Goal: Task Accomplishment & Management: Manage account settings

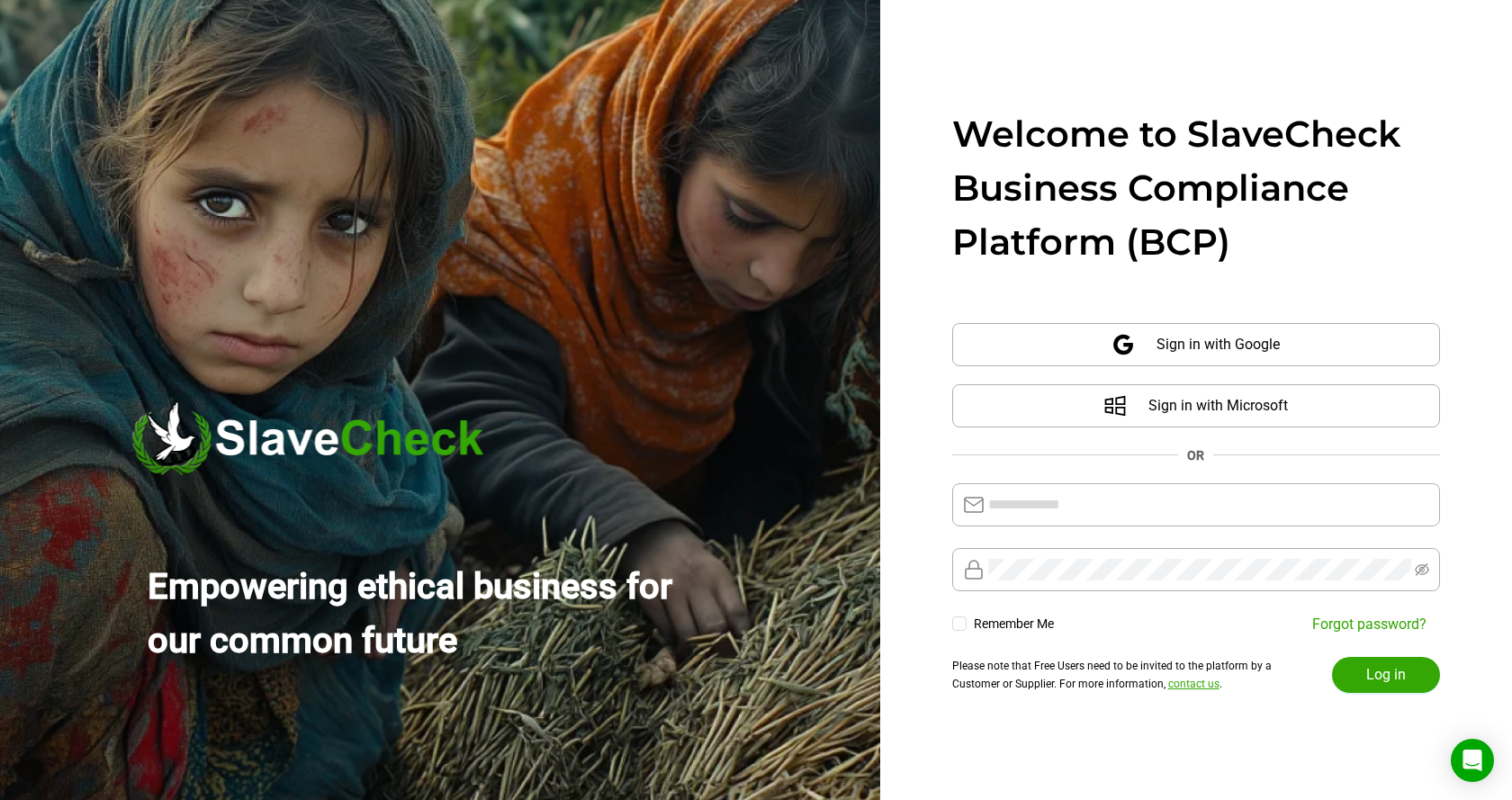
click at [1394, 225] on div "Welcome to SlaveCheck Business Compliance Platform (BCP)" at bounding box center [1196, 188] width 488 height 162
click at [1145, 502] on input "text" at bounding box center [1209, 505] width 441 height 21
click at [1461, 352] on div "Welcome to SlaveCheck Business Compliance Platform (BCP) Sign in with Google Si…" at bounding box center [1196, 400] width 632 height 800
click at [1310, 503] on input "text" at bounding box center [1209, 505] width 441 height 21
type input "**********"
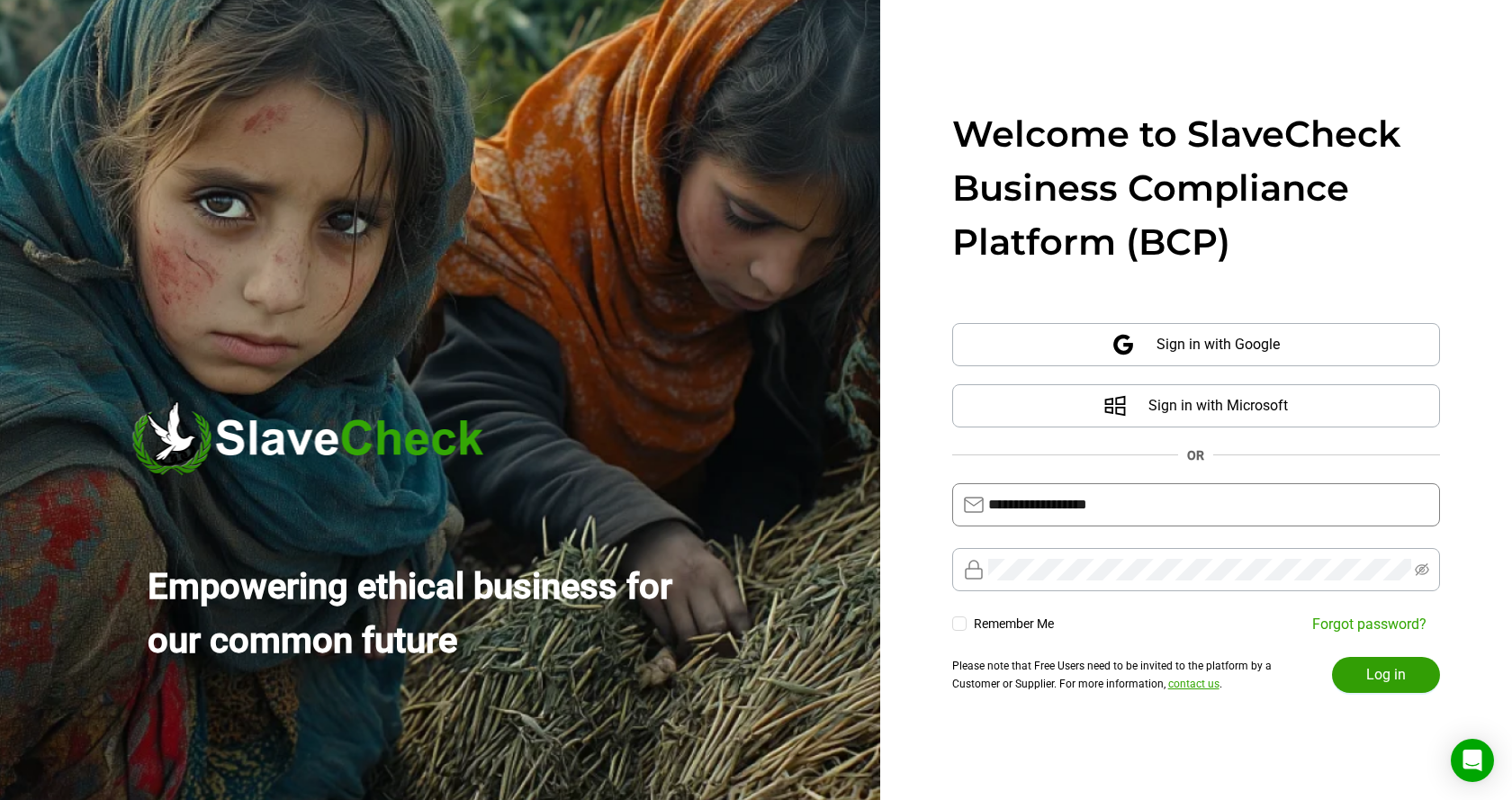
click at [1388, 674] on span "Log in" at bounding box center [1386, 675] width 40 height 21
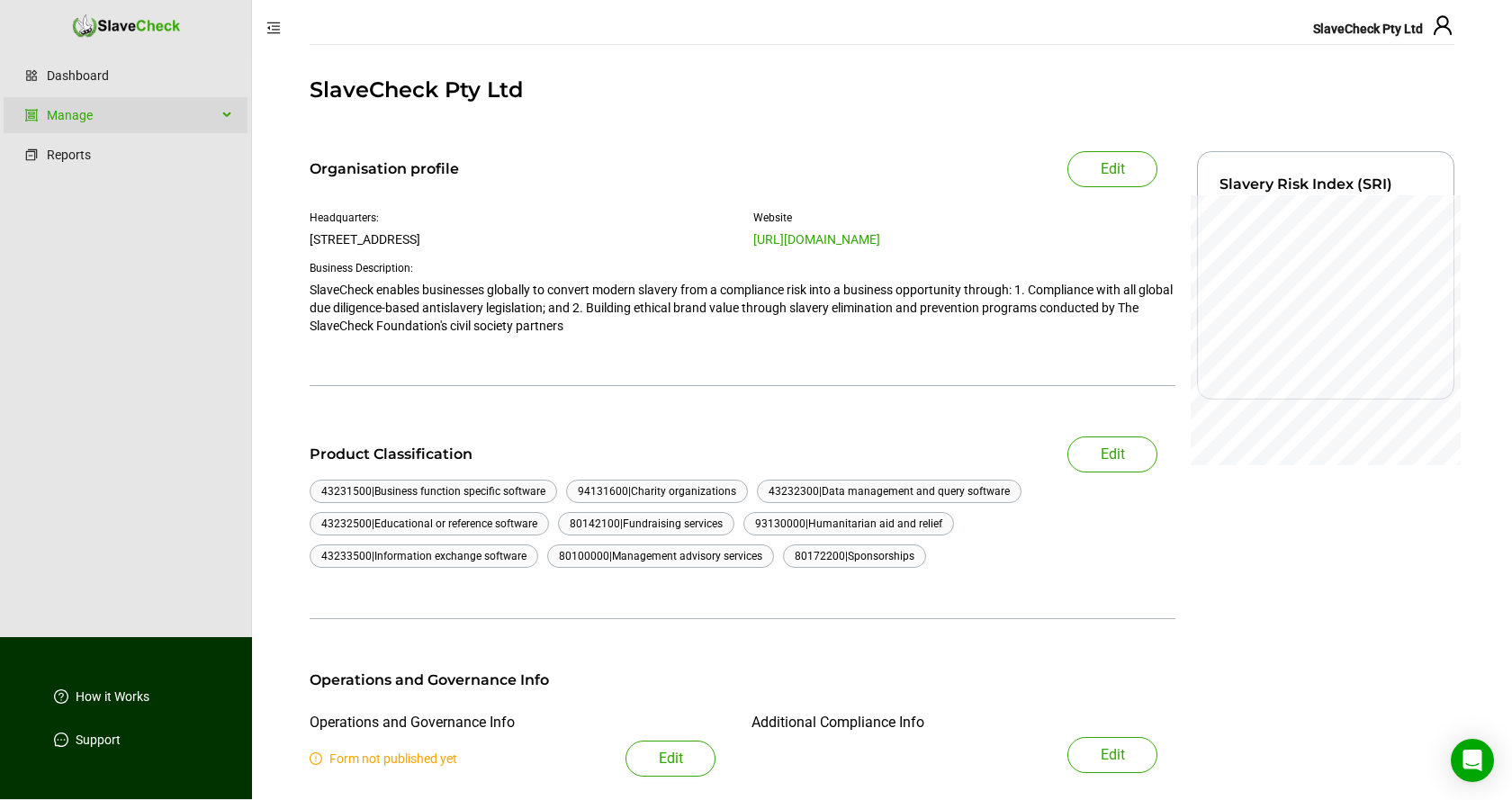
click at [225, 116] on div "Manage" at bounding box center [125, 115] width 244 height 36
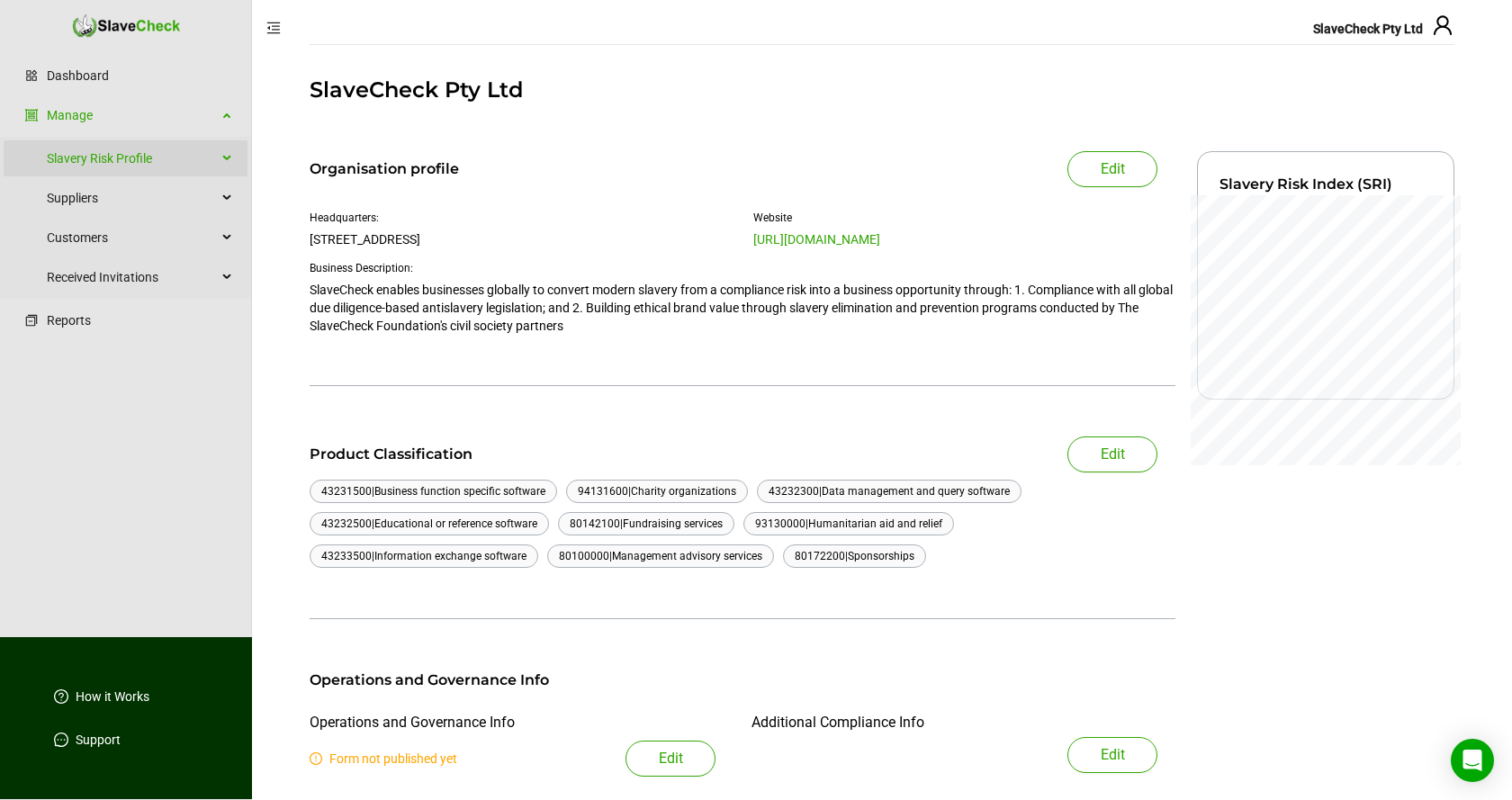
click at [225, 158] on icon at bounding box center [229, 158] width 9 height 0
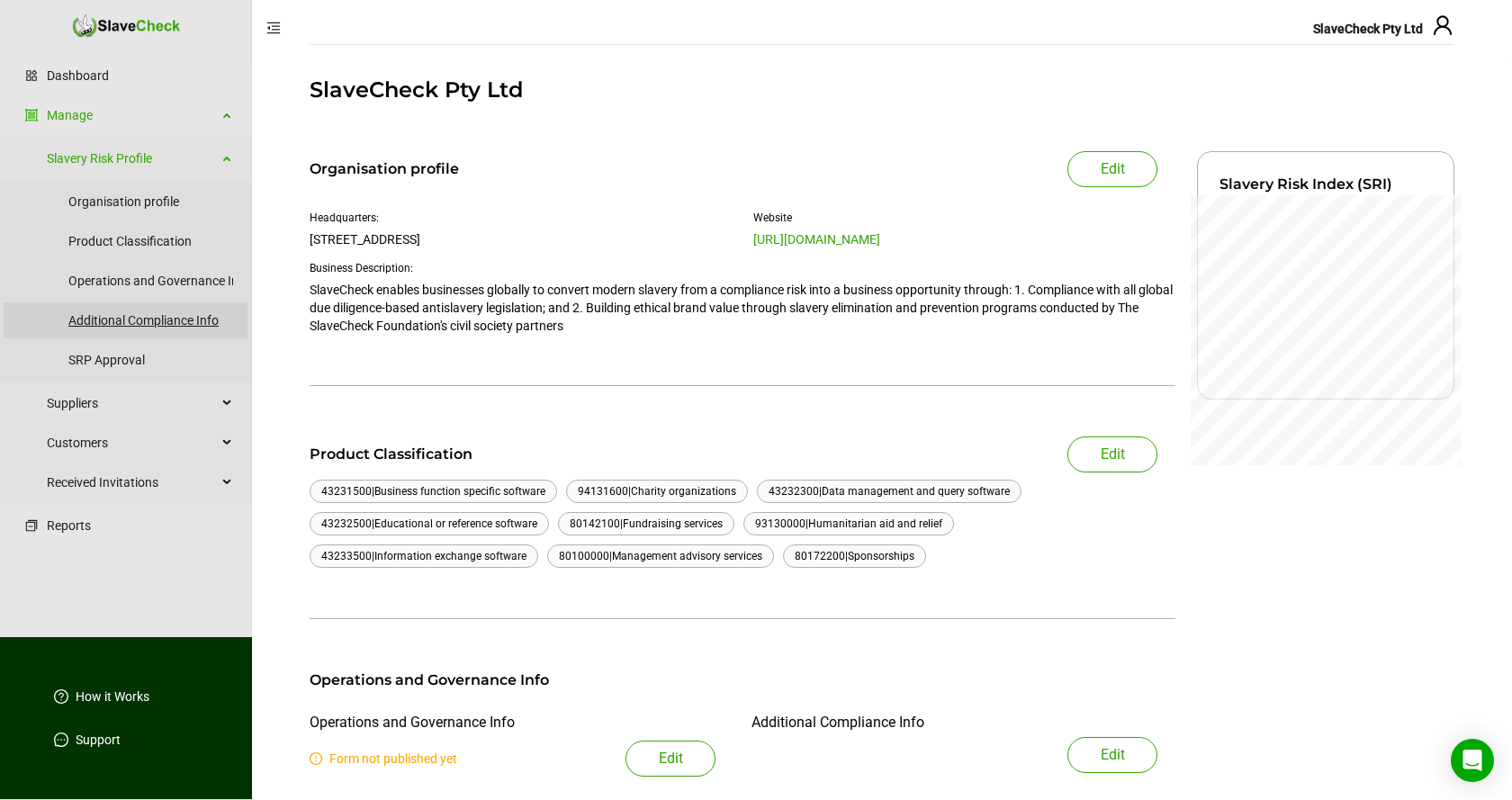
click at [144, 321] on link "Additional Compliance Info" at bounding box center [151, 320] width 164 height 36
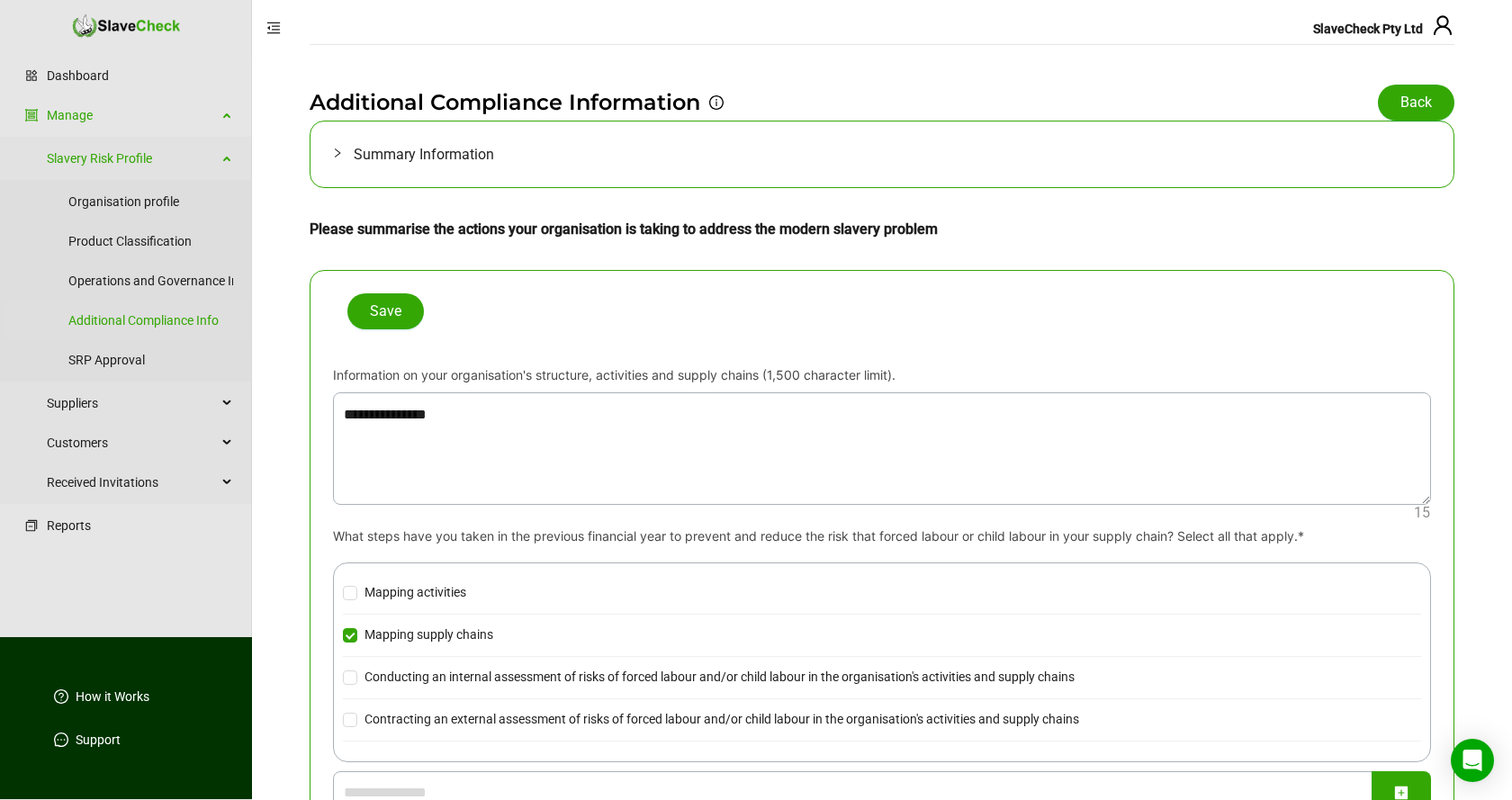
click at [336, 151] on icon "collapsed" at bounding box center [337, 153] width 11 height 11
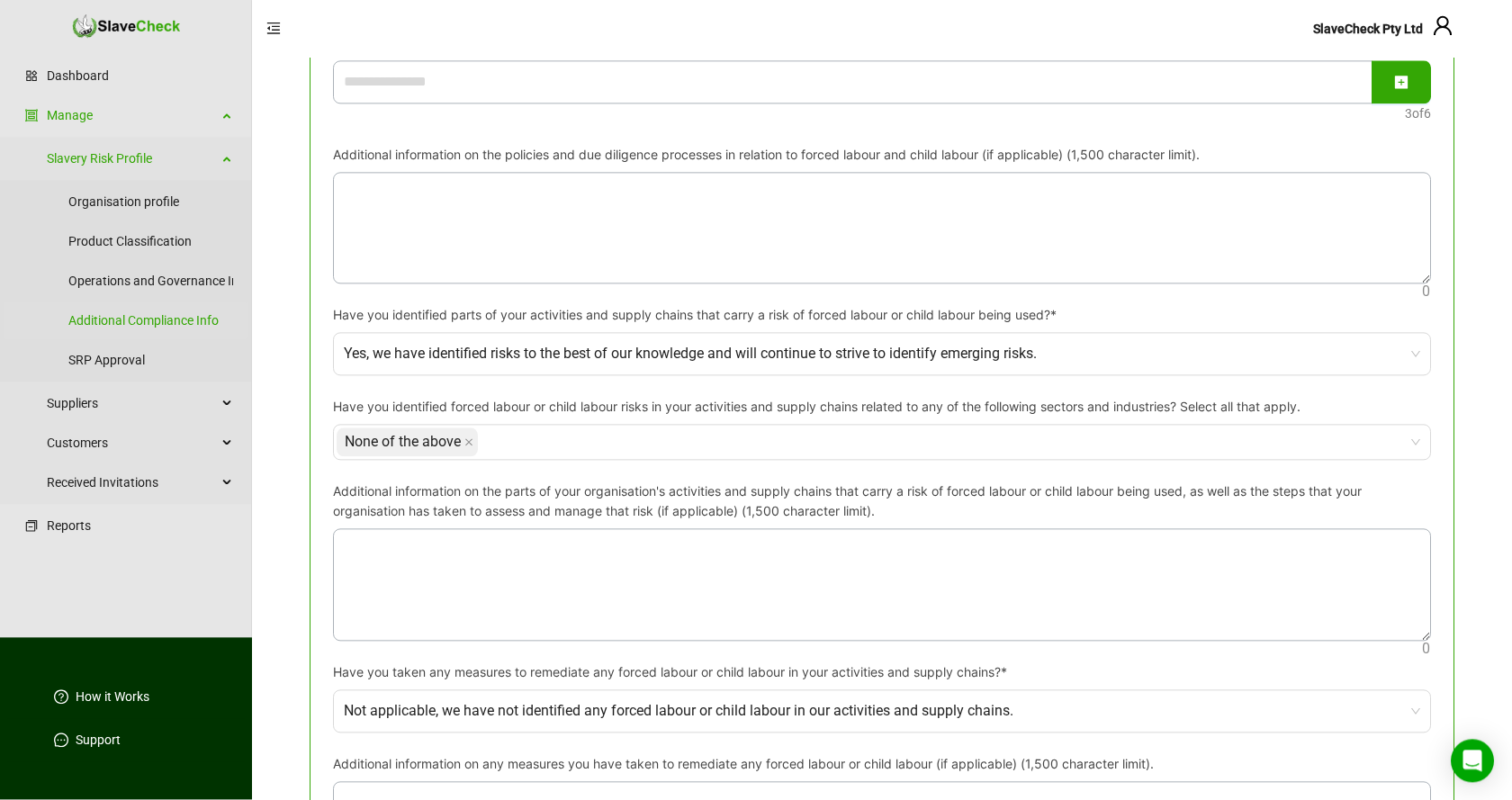
scroll to position [2203, 0]
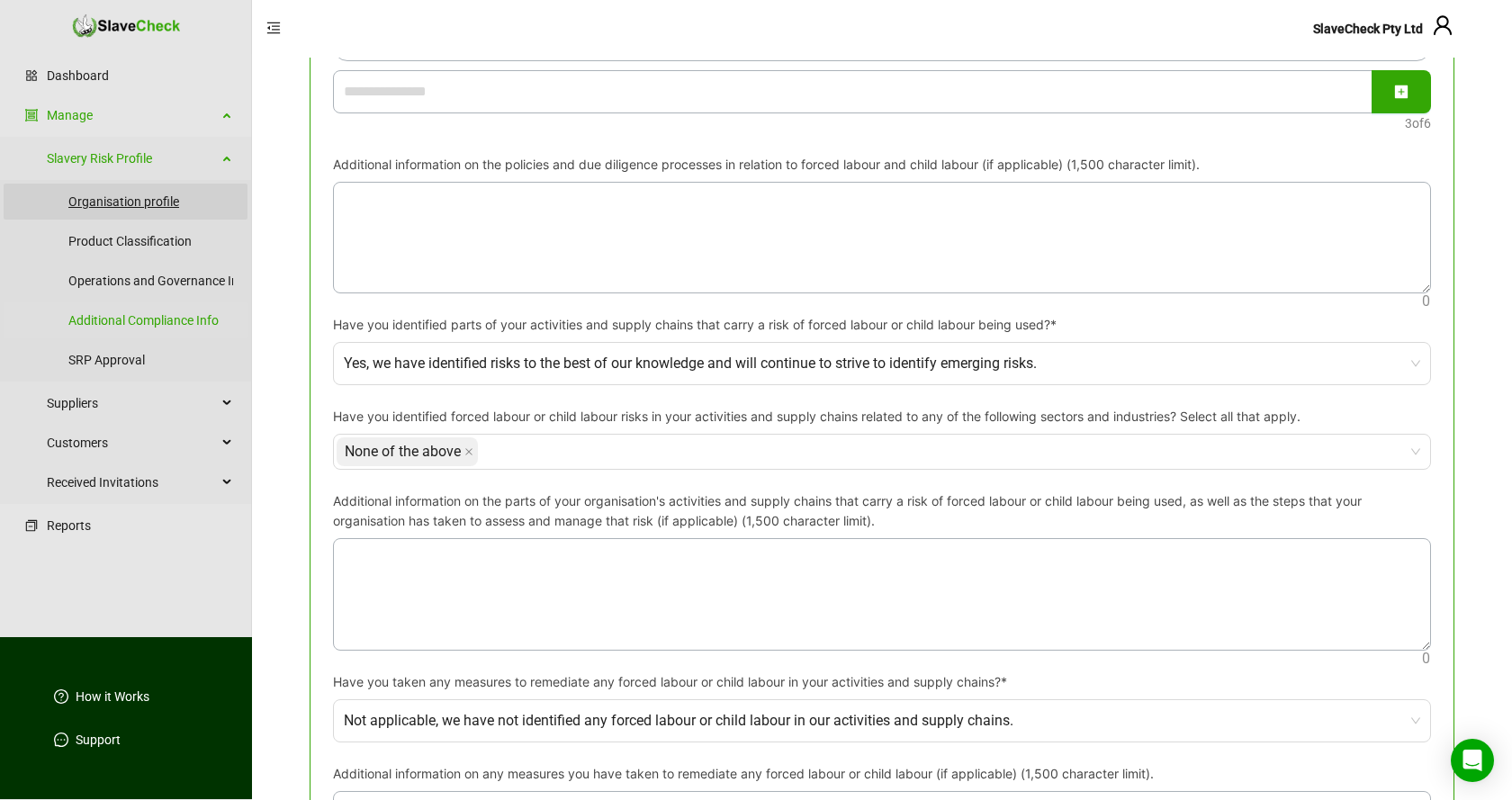
click at [120, 203] on link "Organisation profile" at bounding box center [151, 202] width 164 height 36
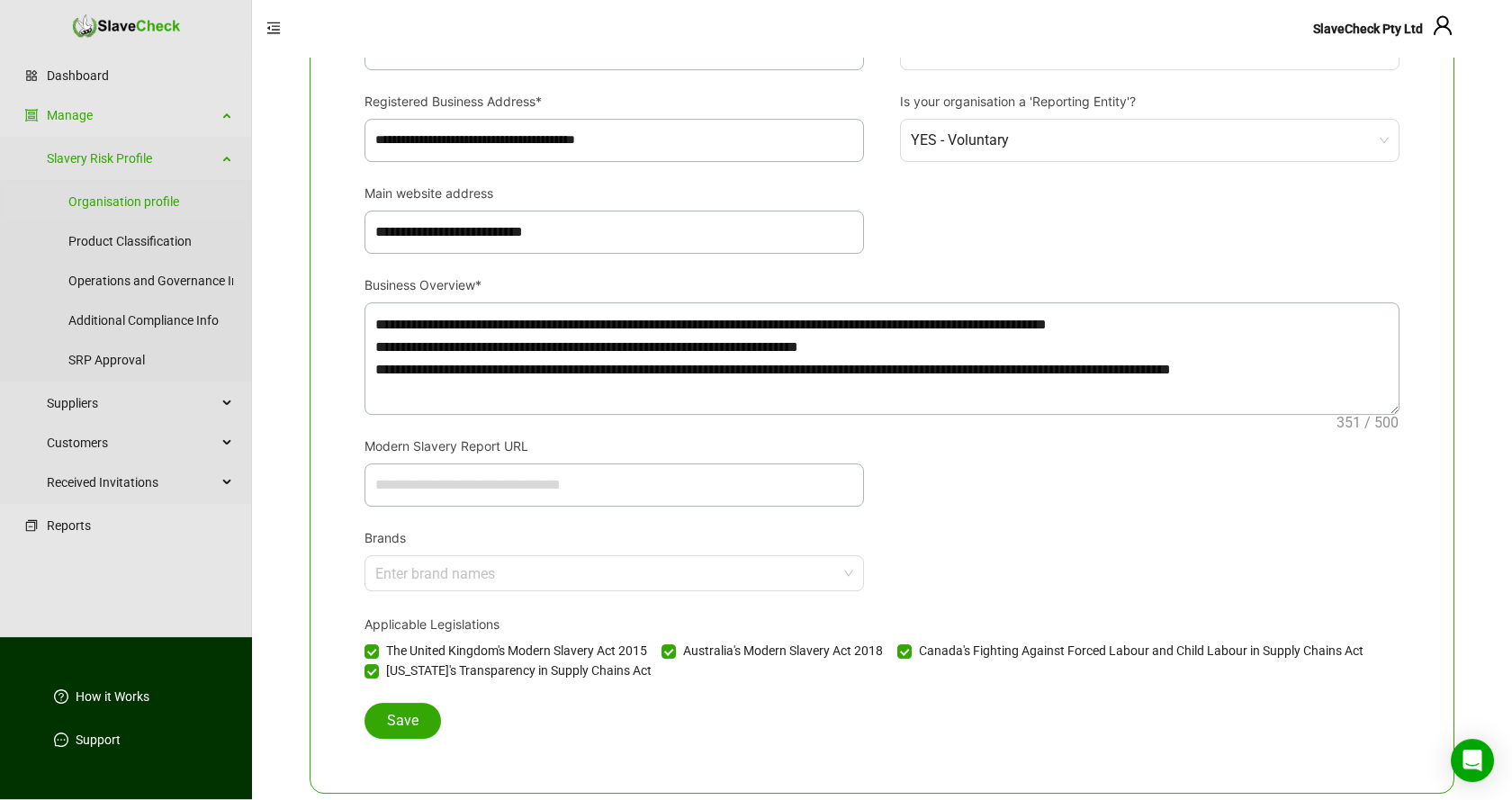
scroll to position [553, 0]
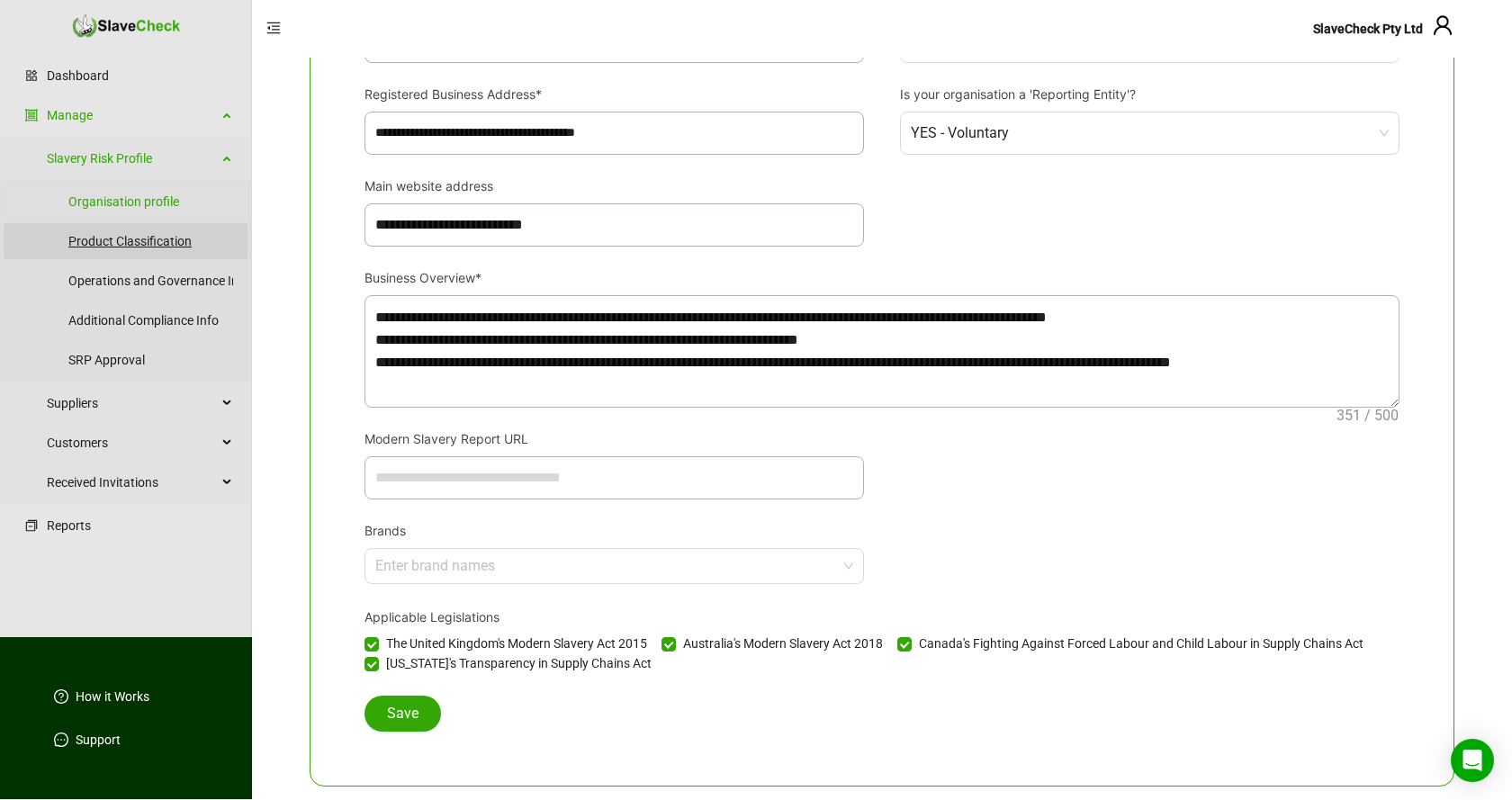
click at [100, 243] on link "Product Classification" at bounding box center [151, 241] width 164 height 36
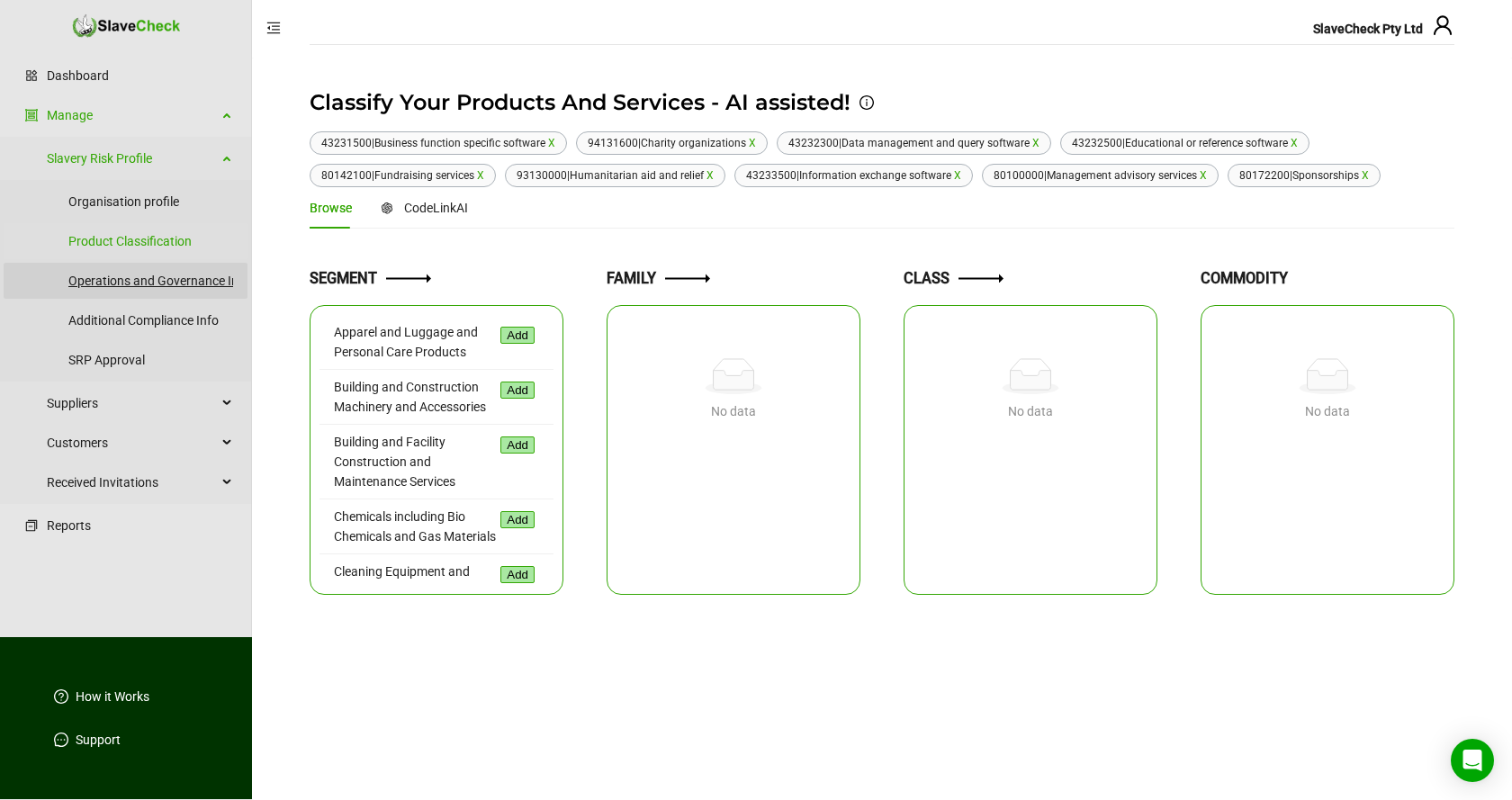
click at [158, 283] on link "Operations and Governance Info" at bounding box center [160, 281] width 182 height 36
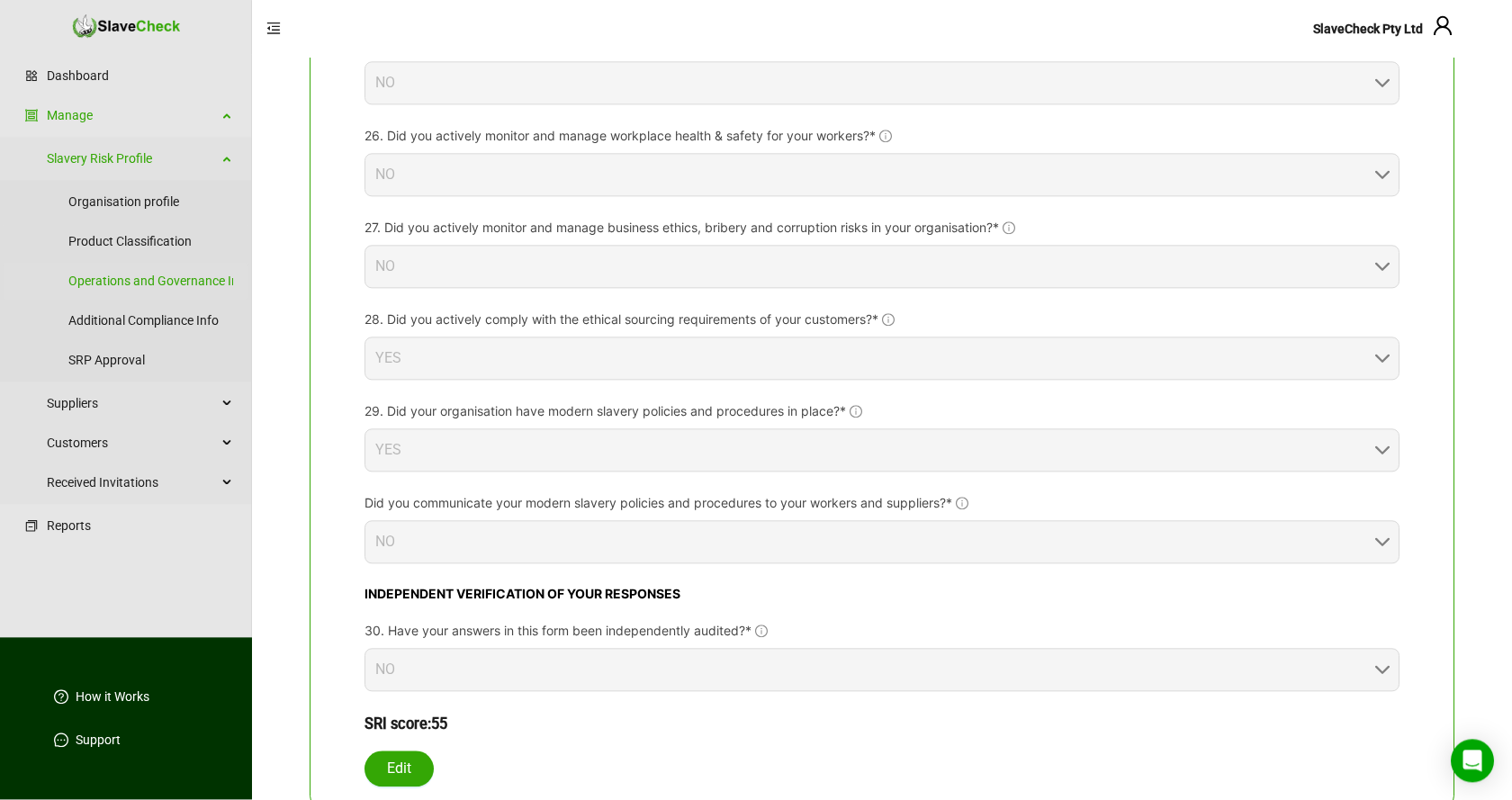
scroll to position [3146, 0]
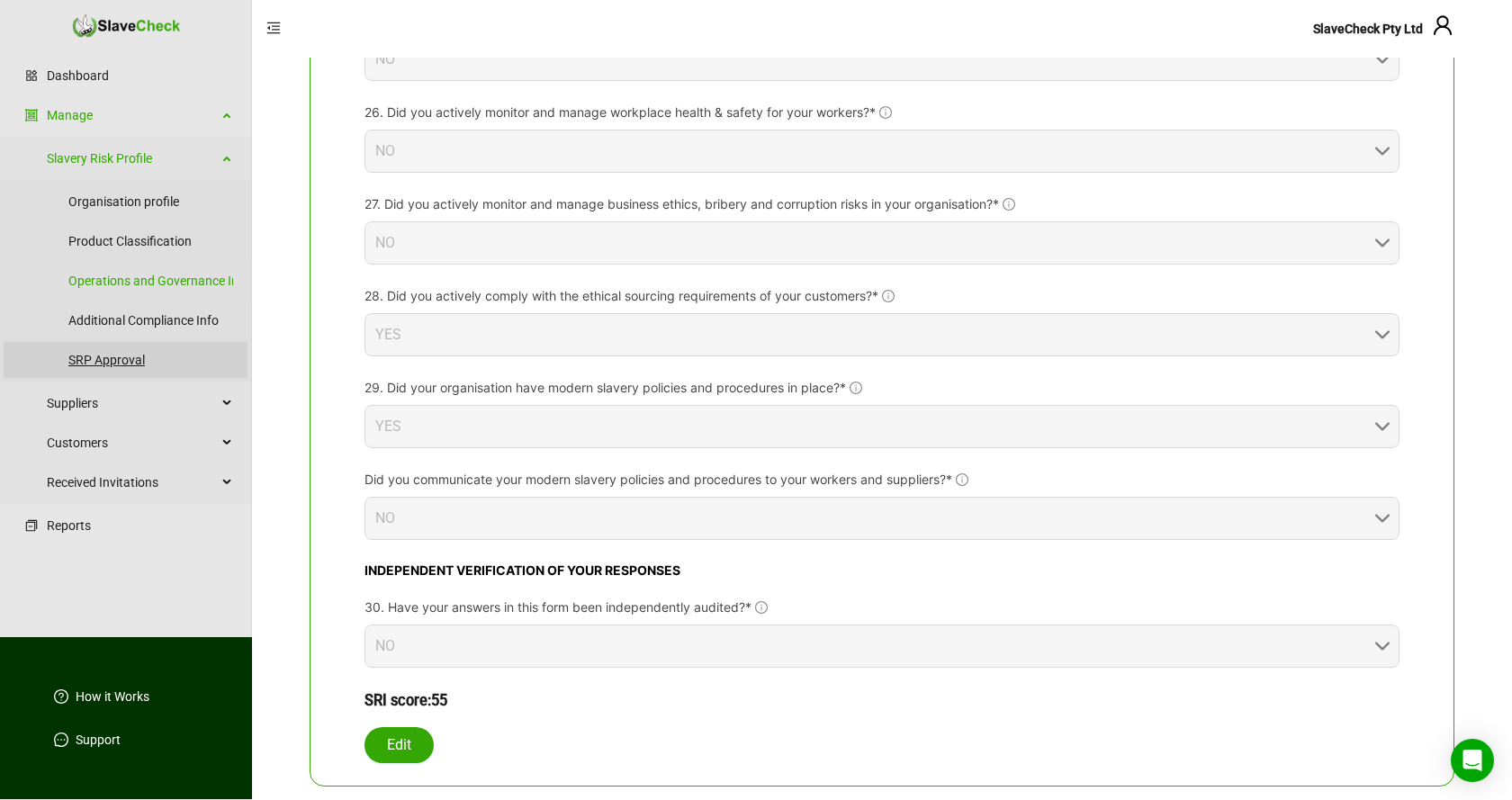
click at [109, 358] on link "SRP Approval" at bounding box center [151, 360] width 164 height 36
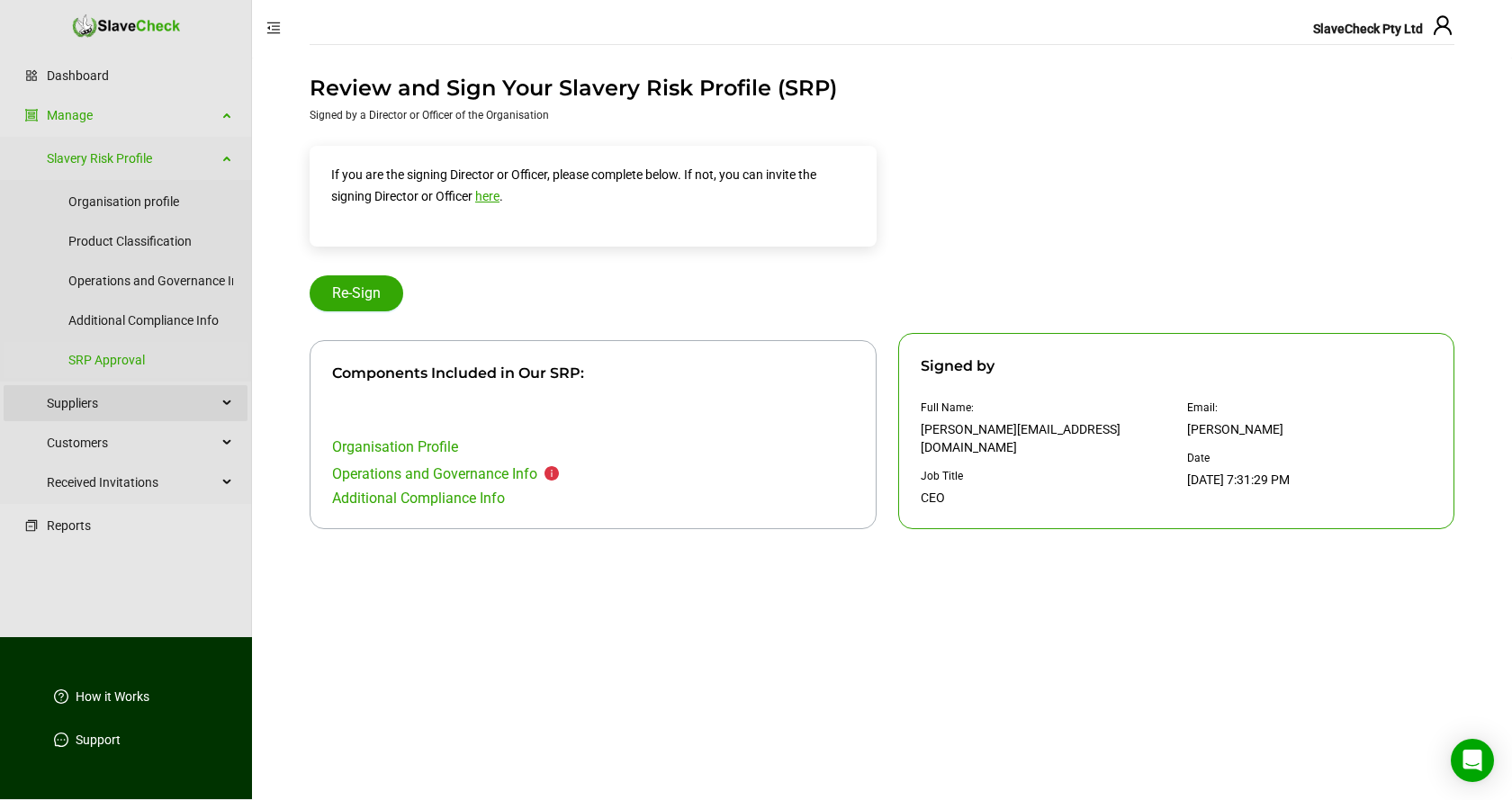
click at [85, 401] on span "Suppliers" at bounding box center [131, 403] width 170 height 36
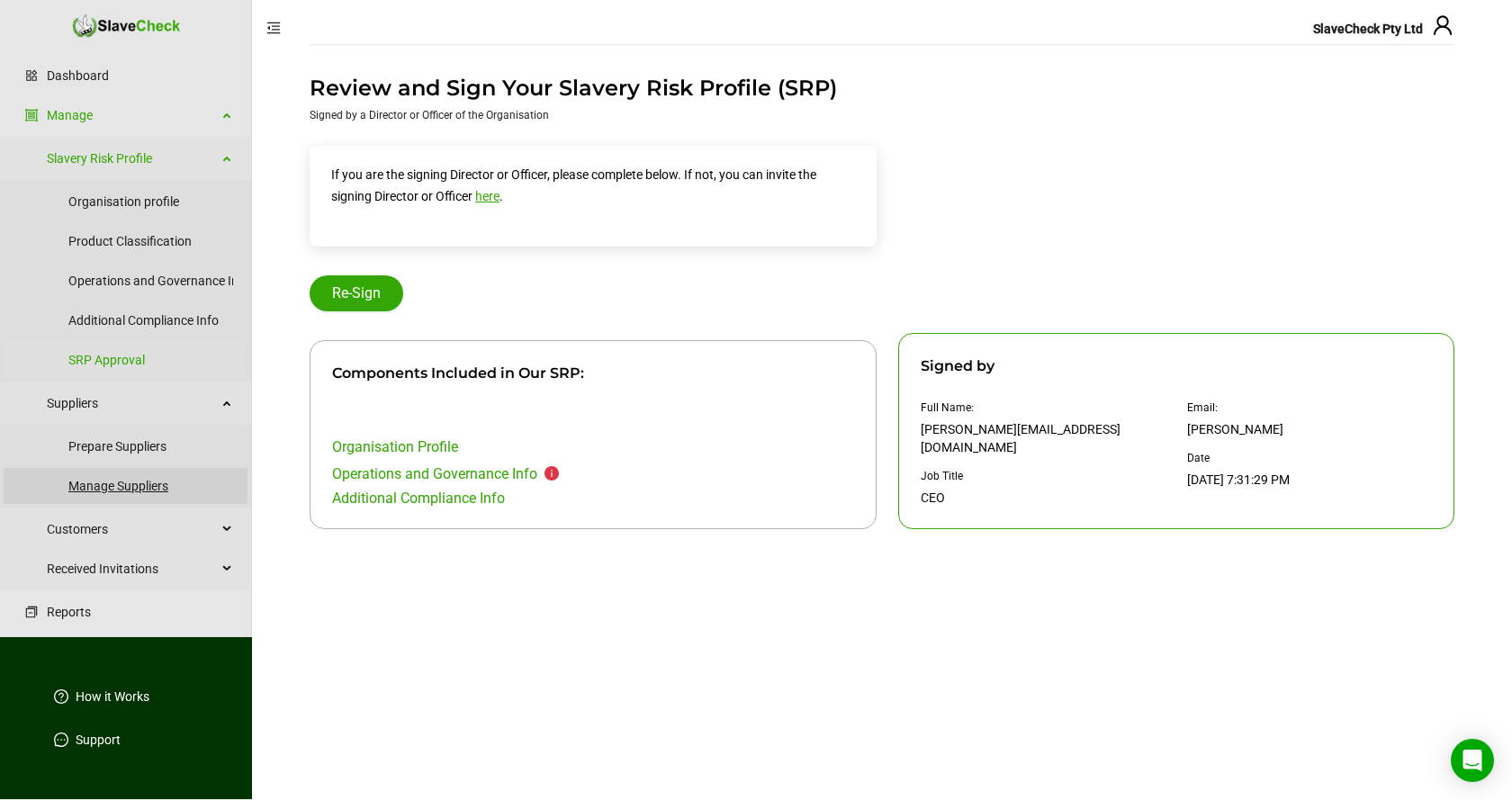
click at [115, 486] on link "Manage Suppliers" at bounding box center [151, 486] width 164 height 36
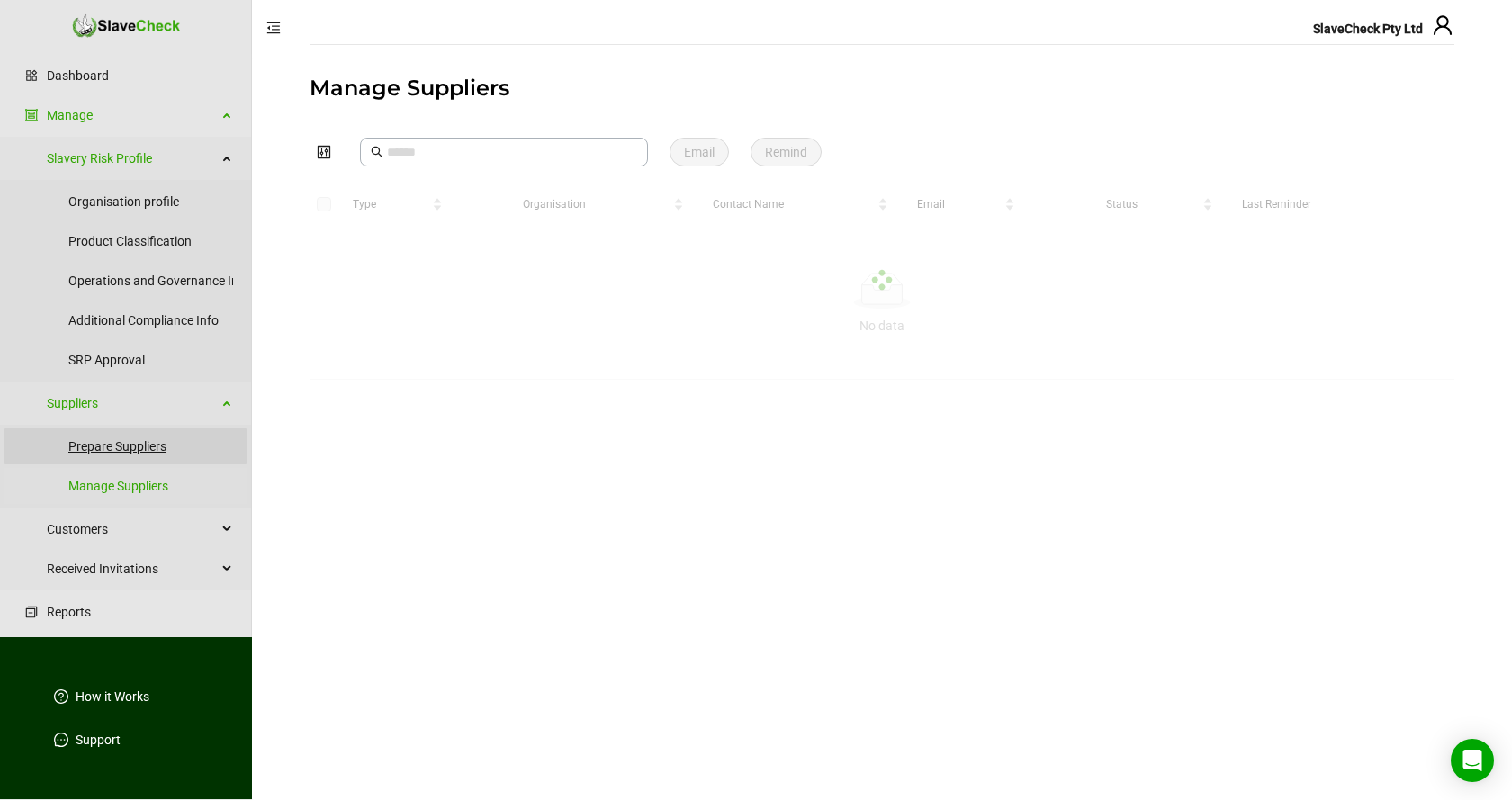
click at [125, 448] on link "Prepare Suppliers" at bounding box center [151, 446] width 164 height 36
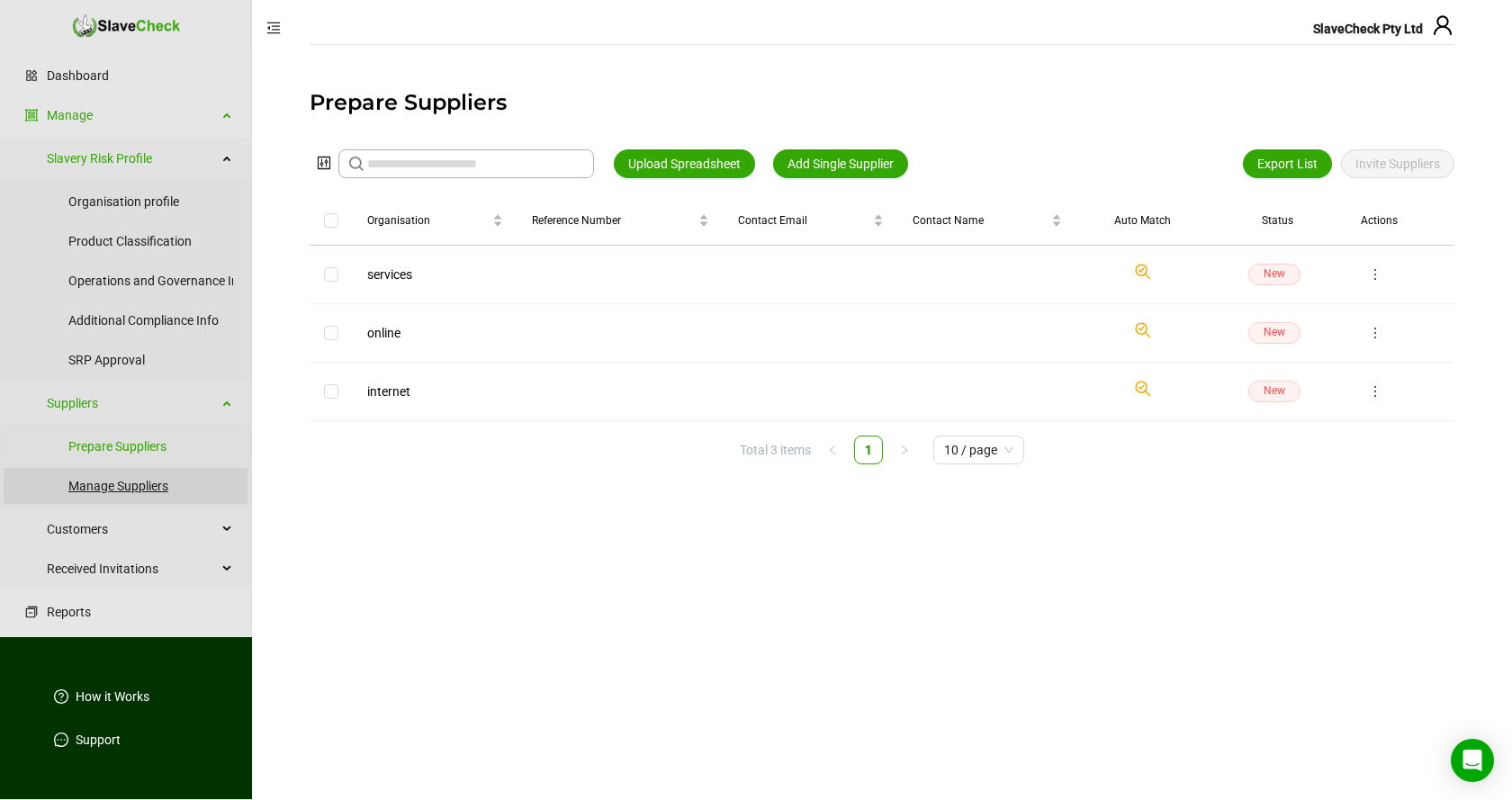
click at [130, 481] on link "Manage Suppliers" at bounding box center [151, 486] width 164 height 36
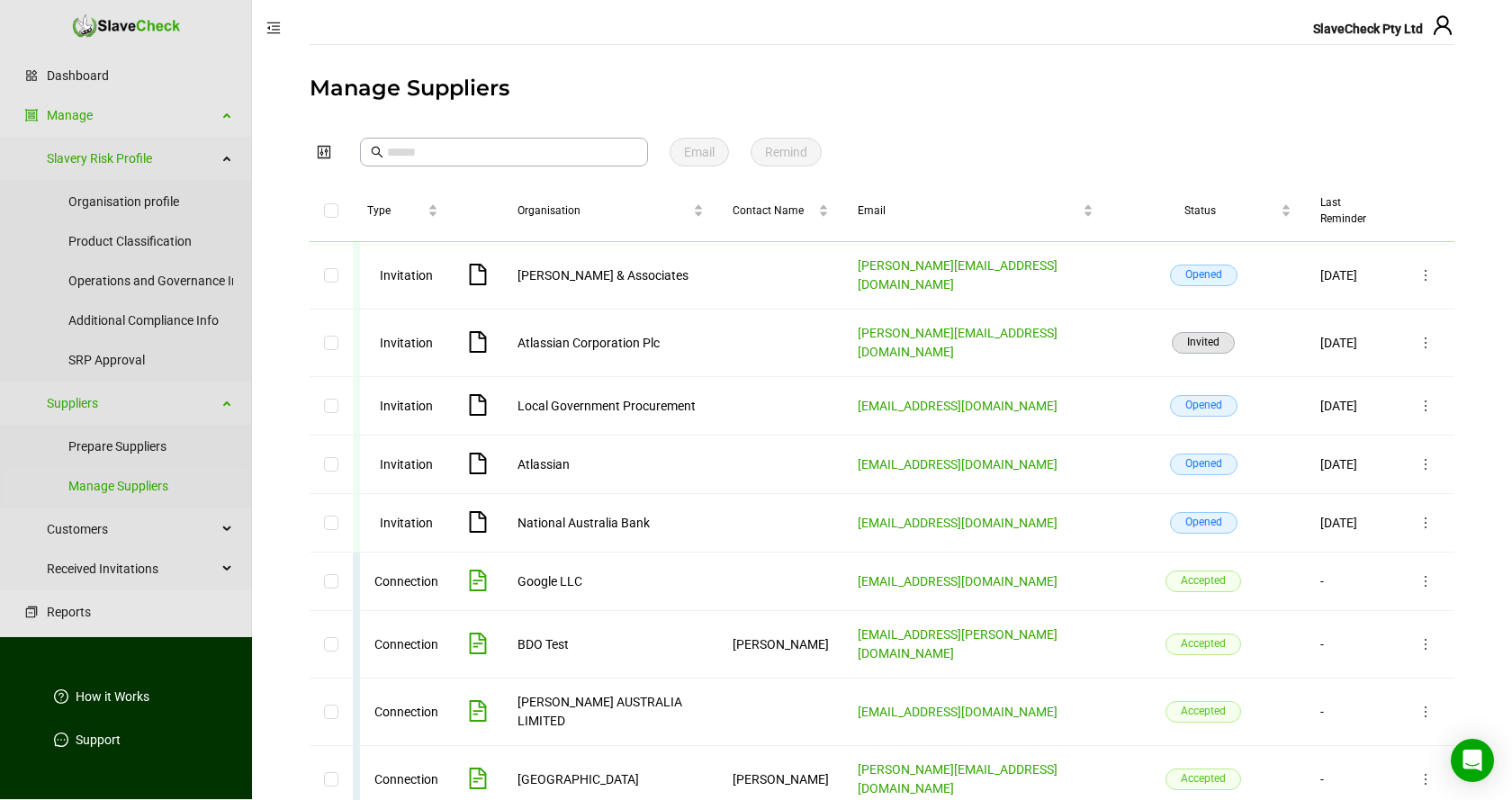
scroll to position [90, 0]
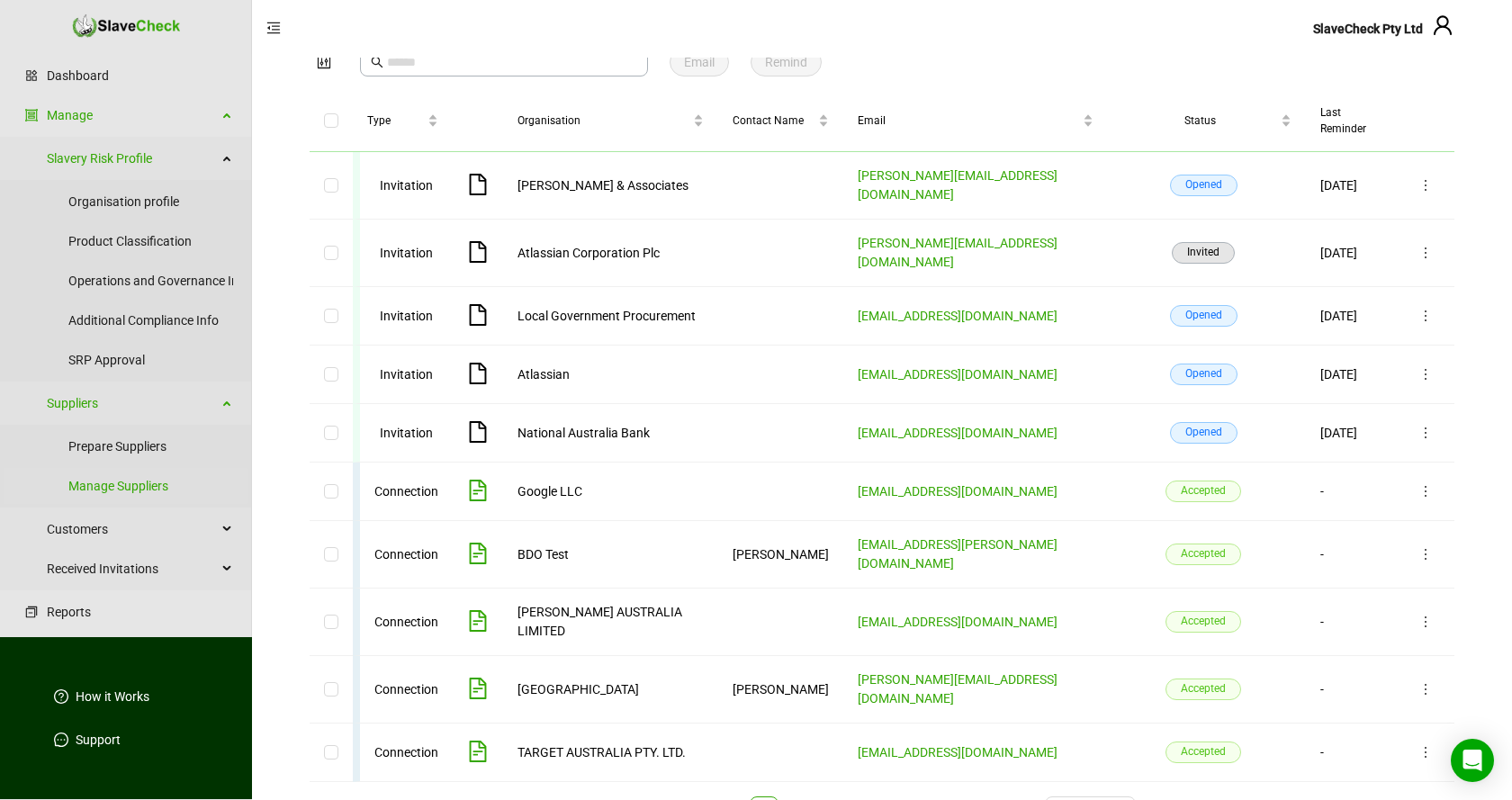
click at [476, 677] on icon "file-text" at bounding box center [479, 688] width 17 height 21
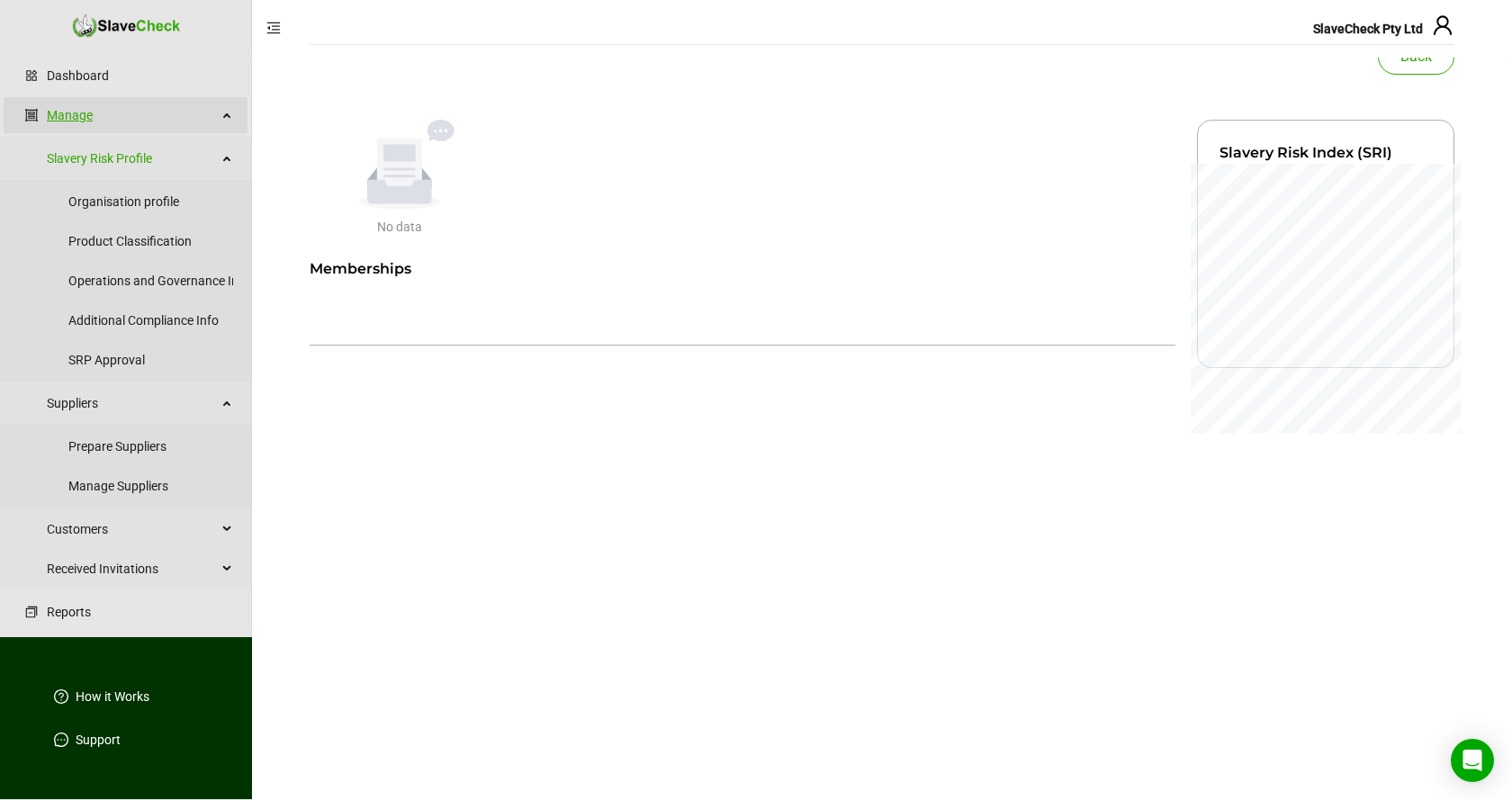
click at [70, 115] on link "Manage" at bounding box center [131, 115] width 170 height 36
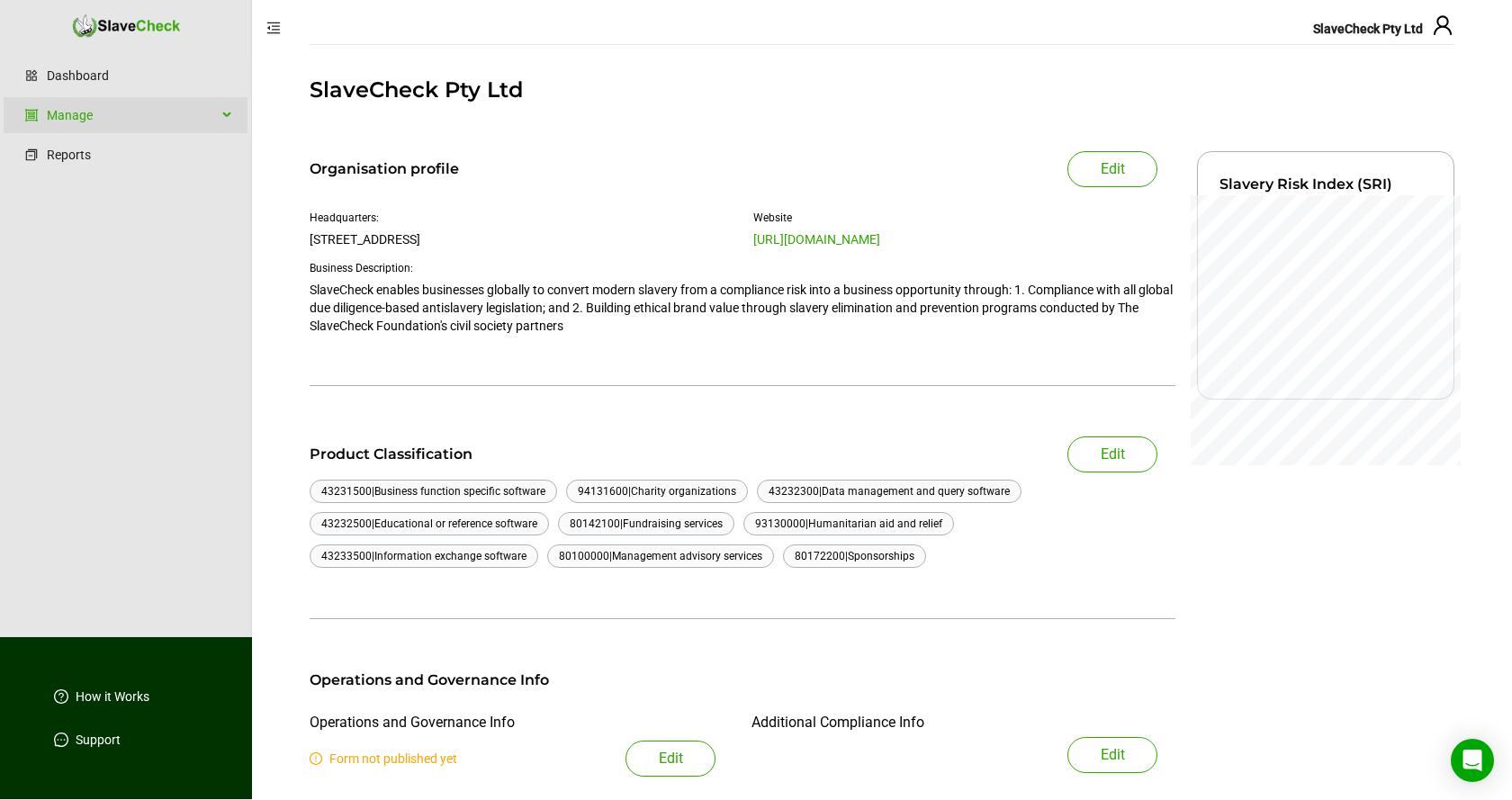
click at [228, 114] on div "Manage" at bounding box center [125, 115] width 244 height 36
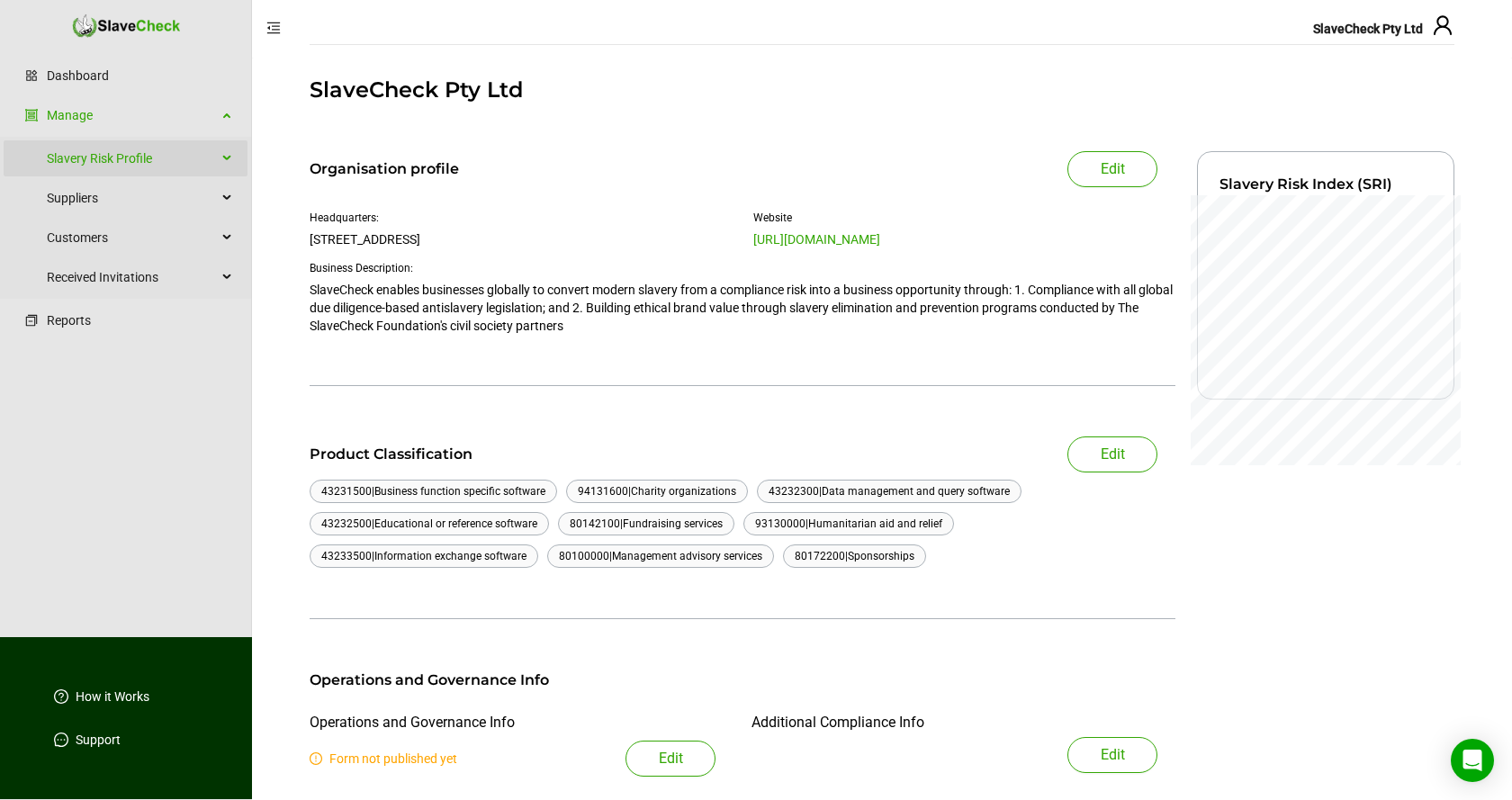
click at [228, 157] on div "Slavery Risk Profile" at bounding box center [125, 158] width 244 height 36
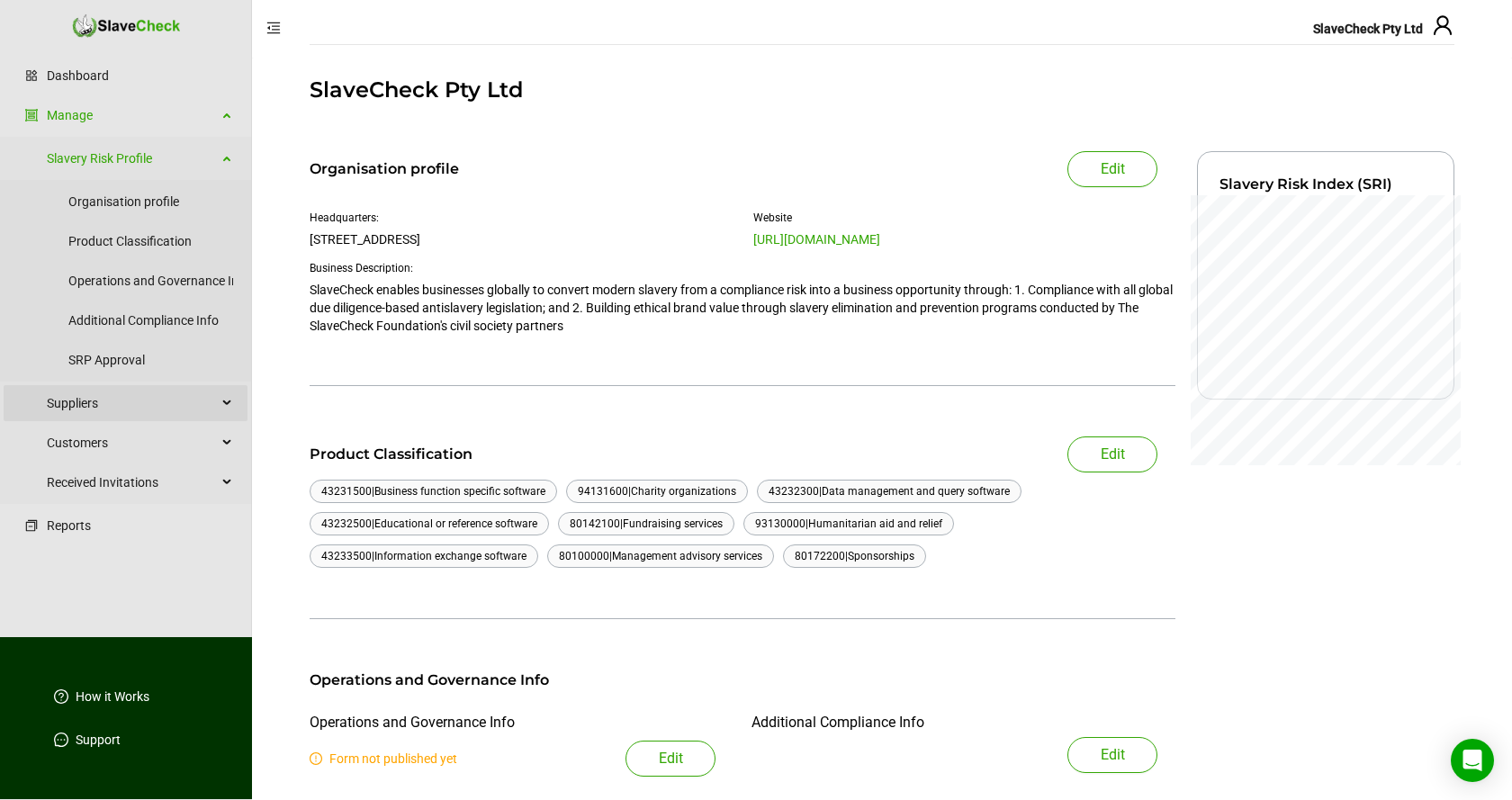
click at [225, 406] on div "Suppliers" at bounding box center [125, 403] width 244 height 36
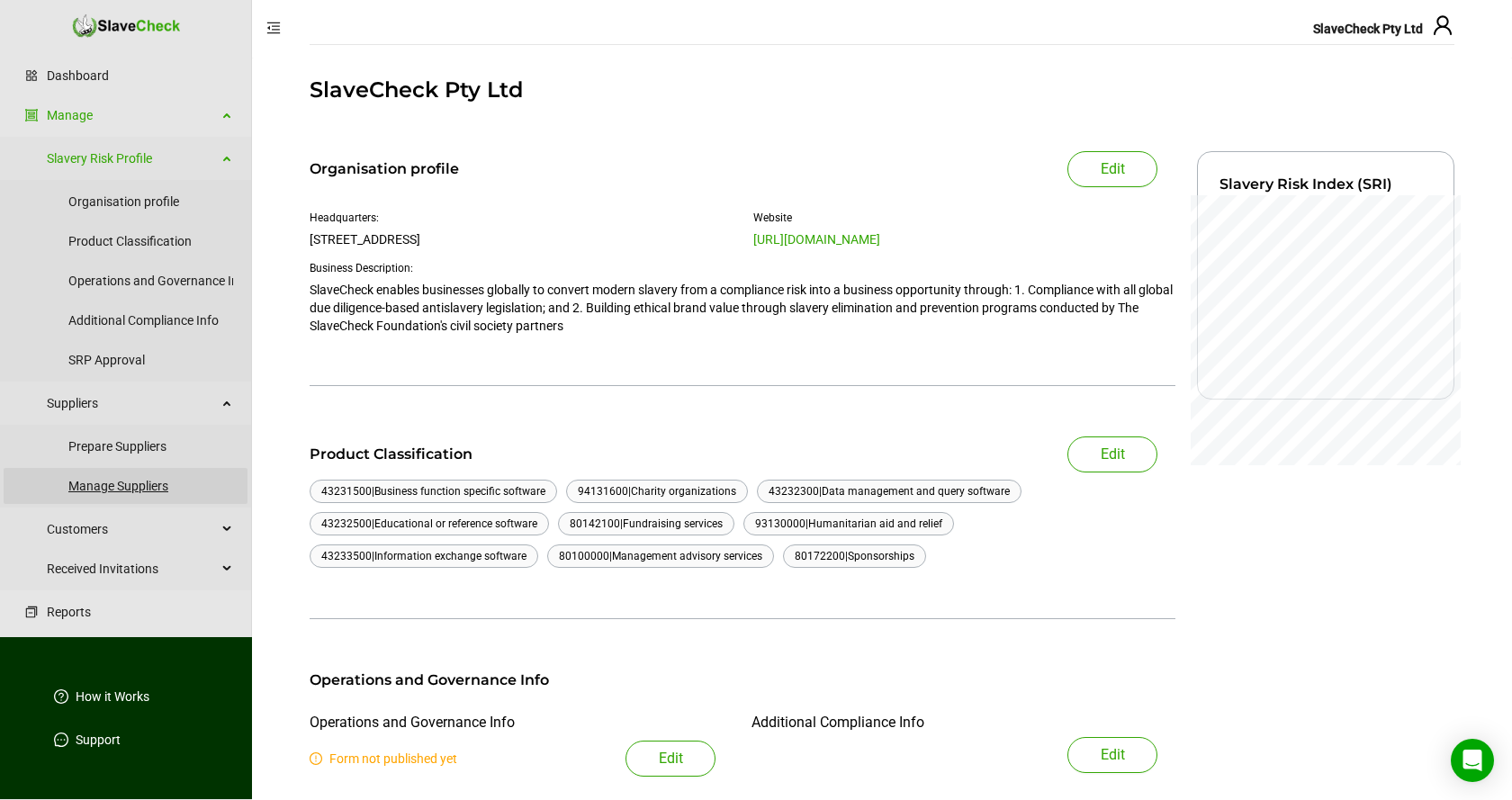
click at [147, 489] on link "Manage Suppliers" at bounding box center [151, 486] width 164 height 36
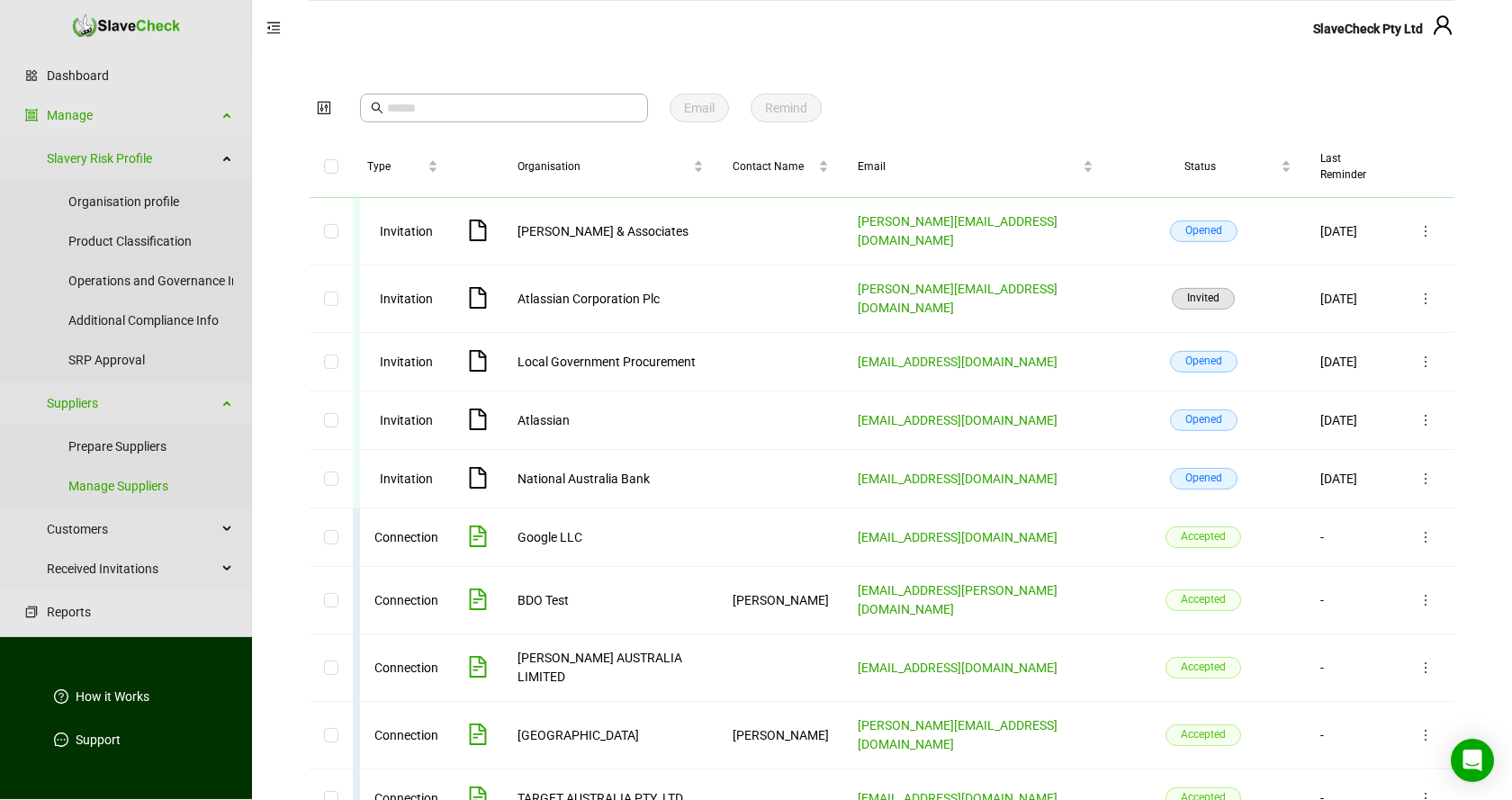
scroll to position [90, 0]
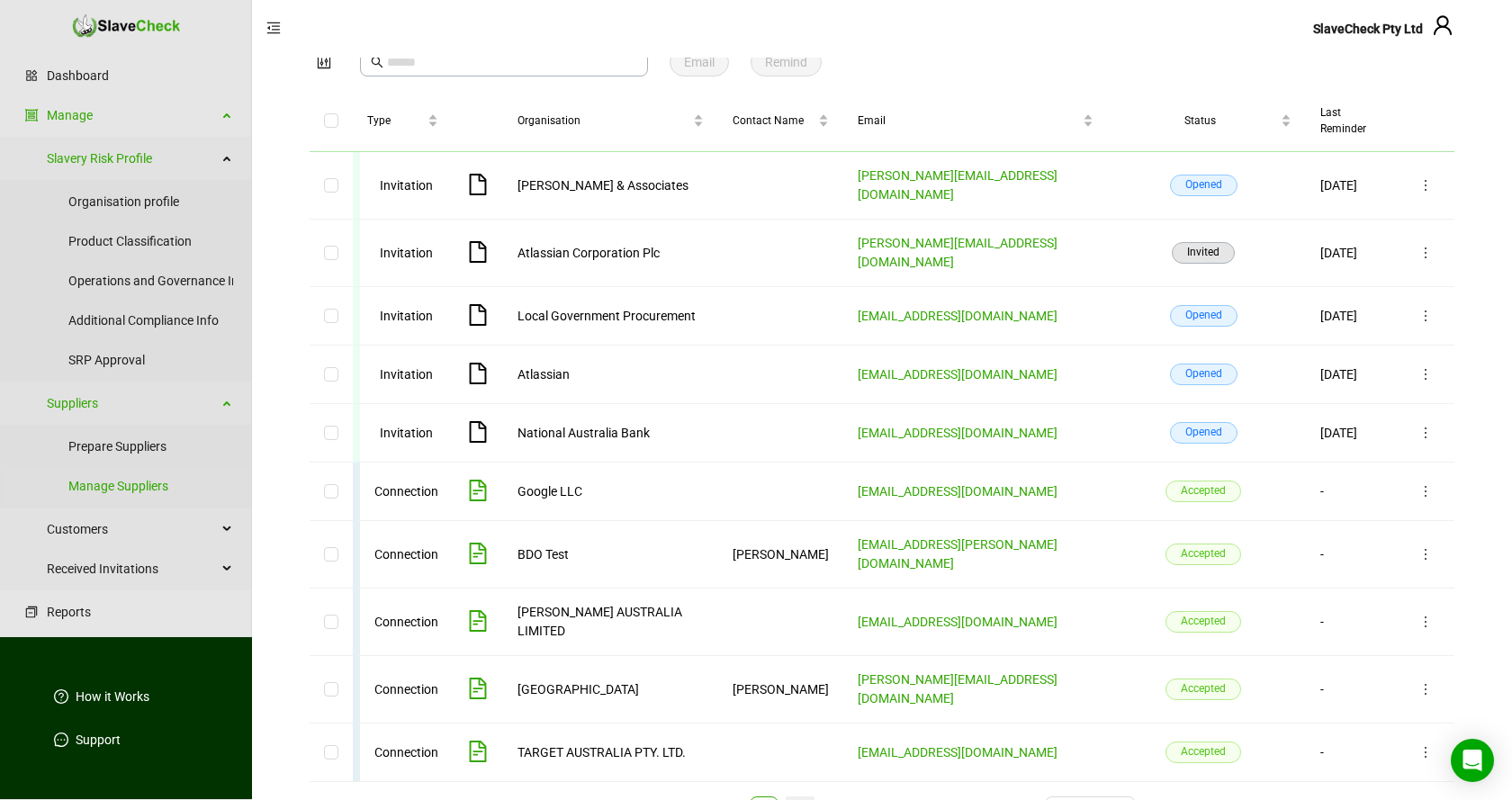
click at [798, 799] on link "2" at bounding box center [799, 810] width 18 height 20
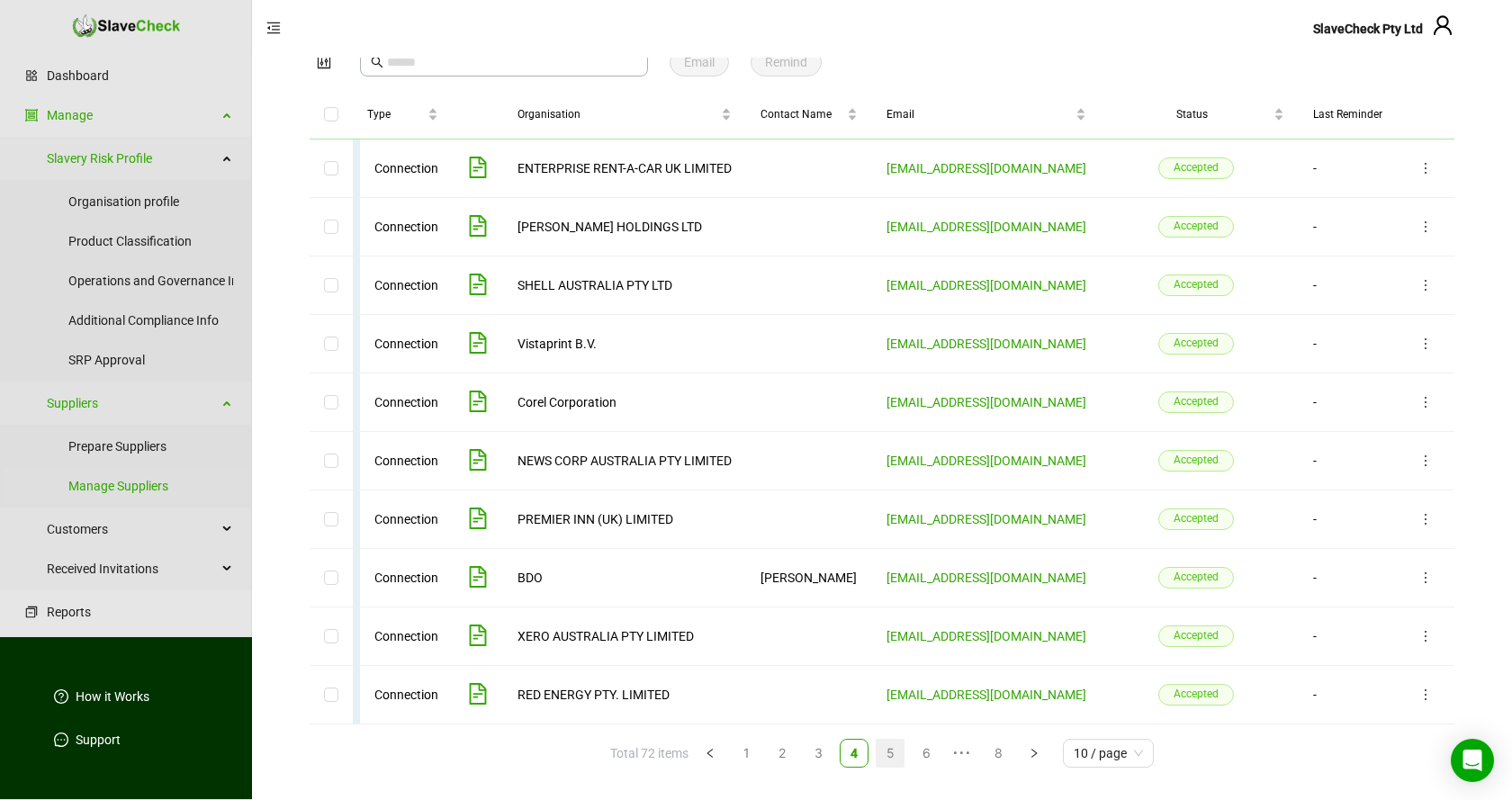
click at [887, 754] on link "5" at bounding box center [890, 753] width 19 height 20
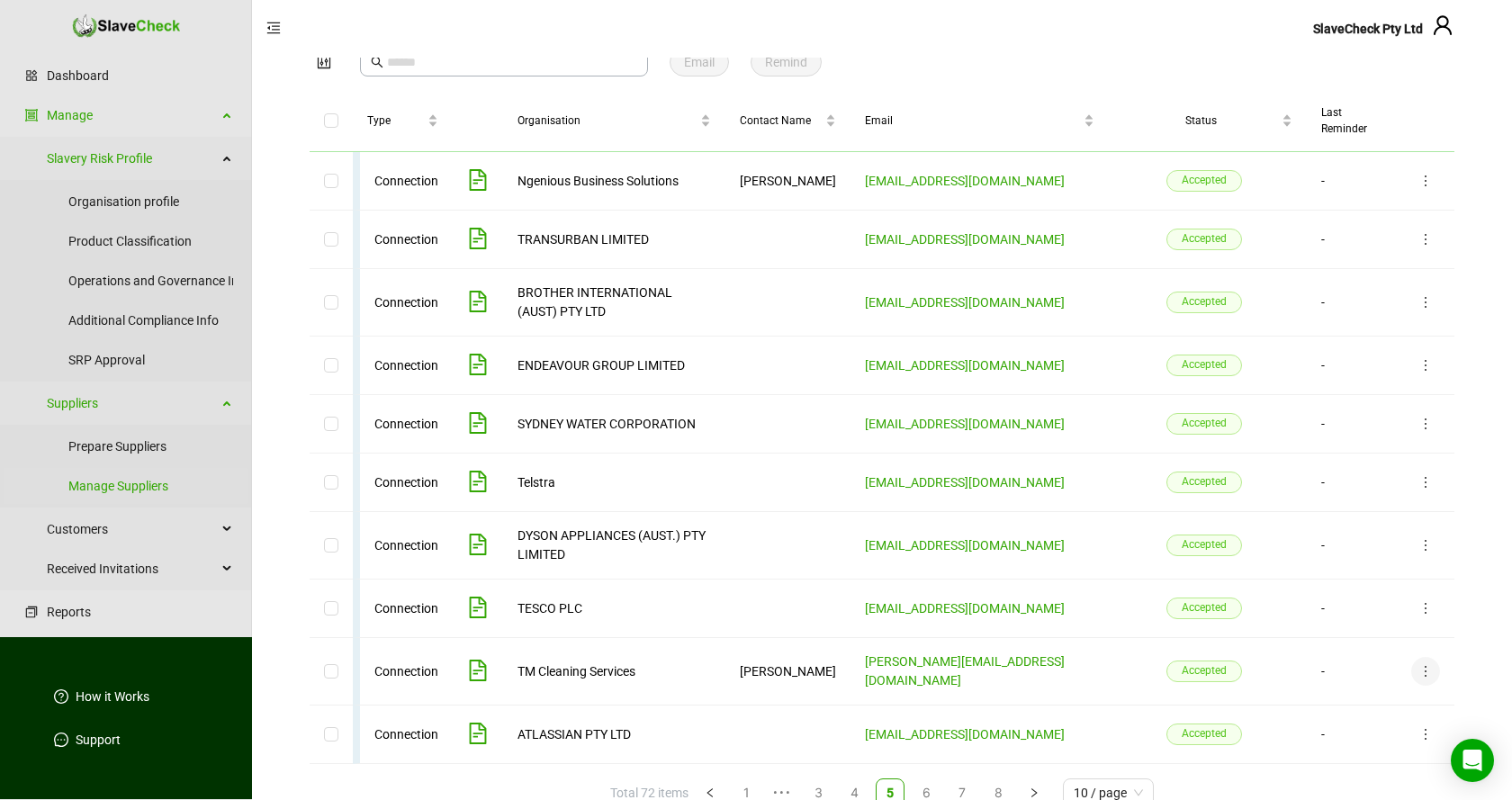
click at [1425, 664] on icon "more" at bounding box center [1426, 671] width 14 height 14
click at [1405, 673] on span "Disconnect" at bounding box center [1392, 672] width 62 height 20
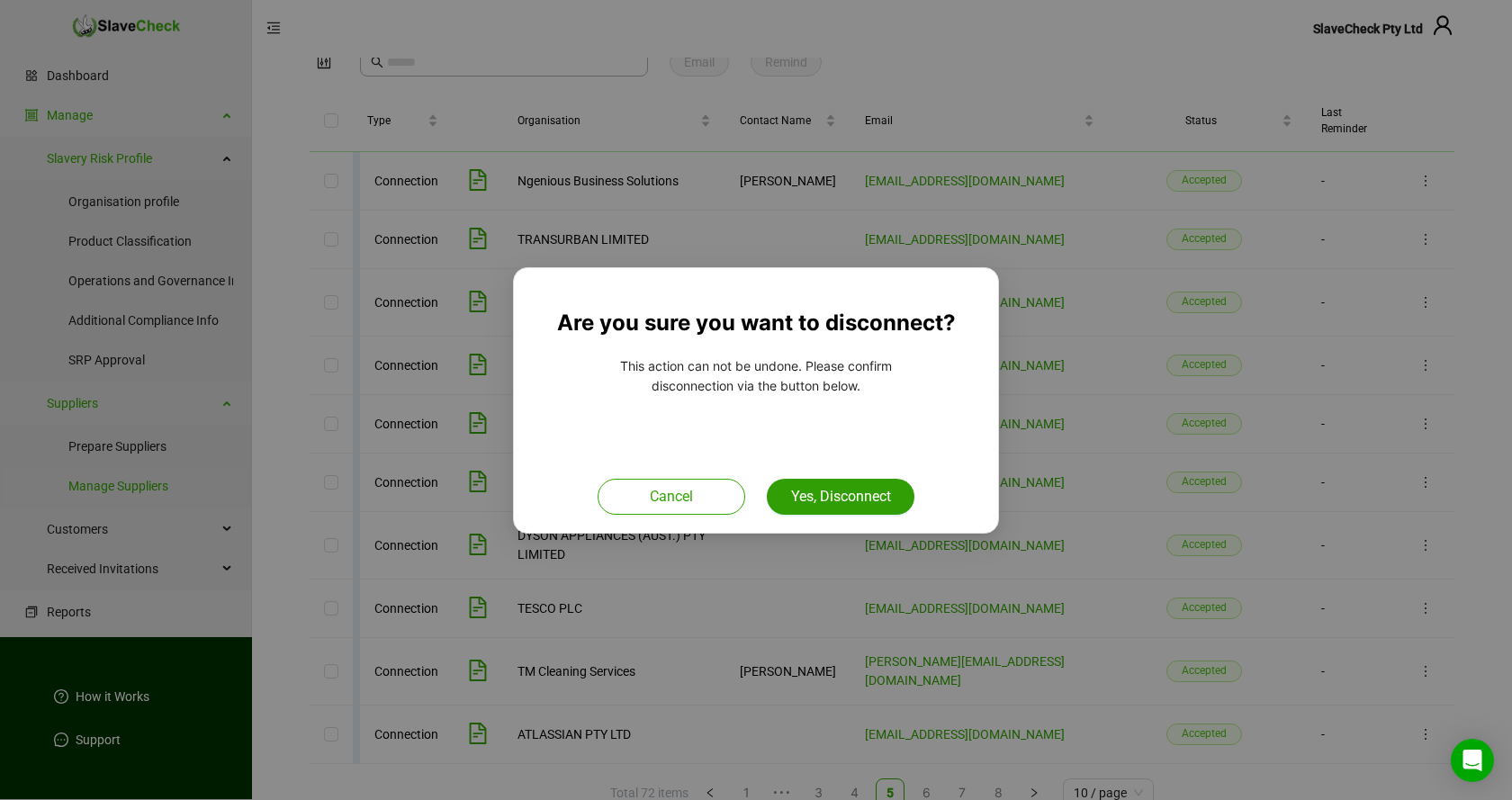
click at [853, 495] on span "Yes, Disconnect" at bounding box center [841, 496] width 100 height 21
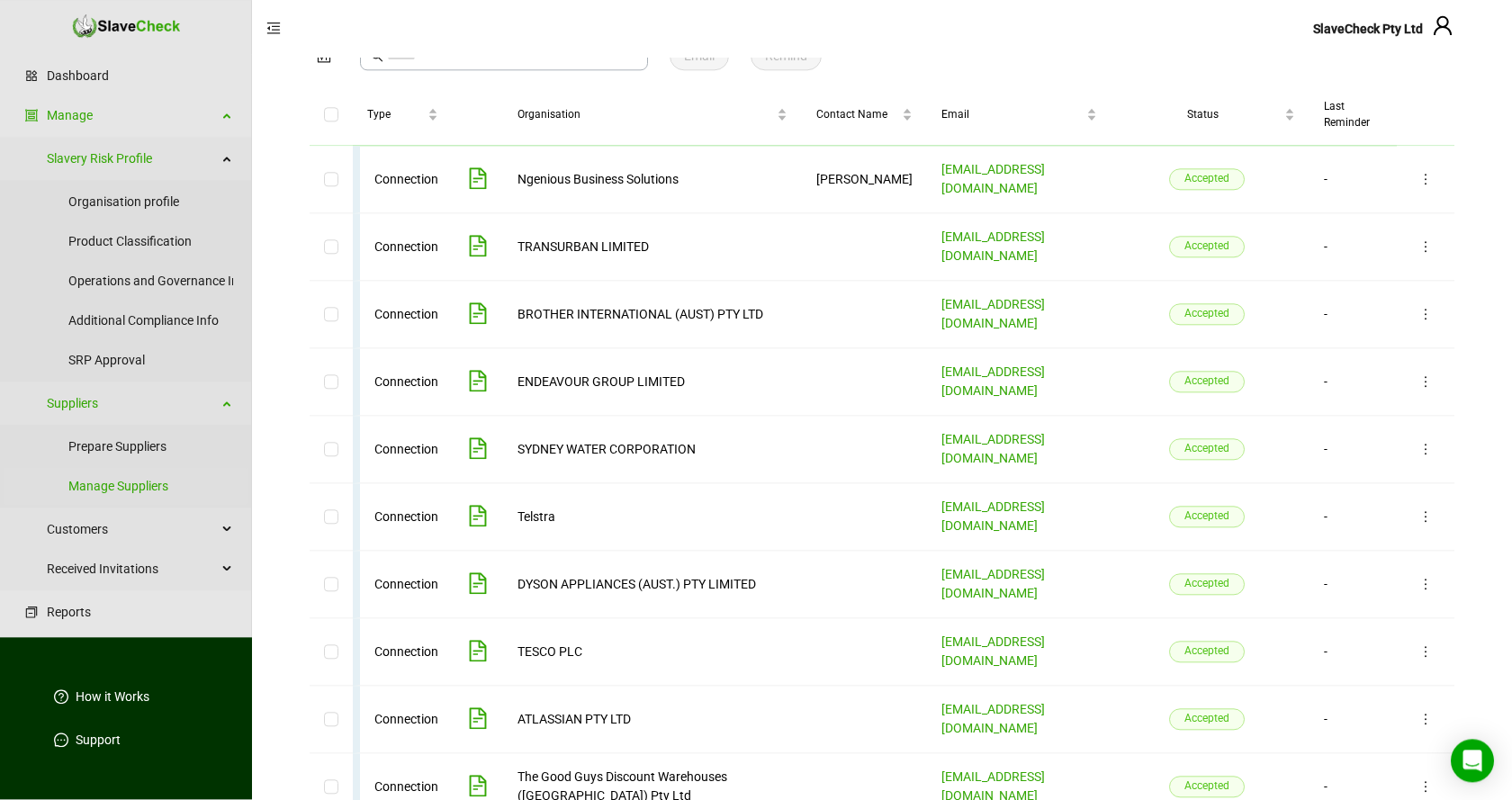
scroll to position [111, 0]
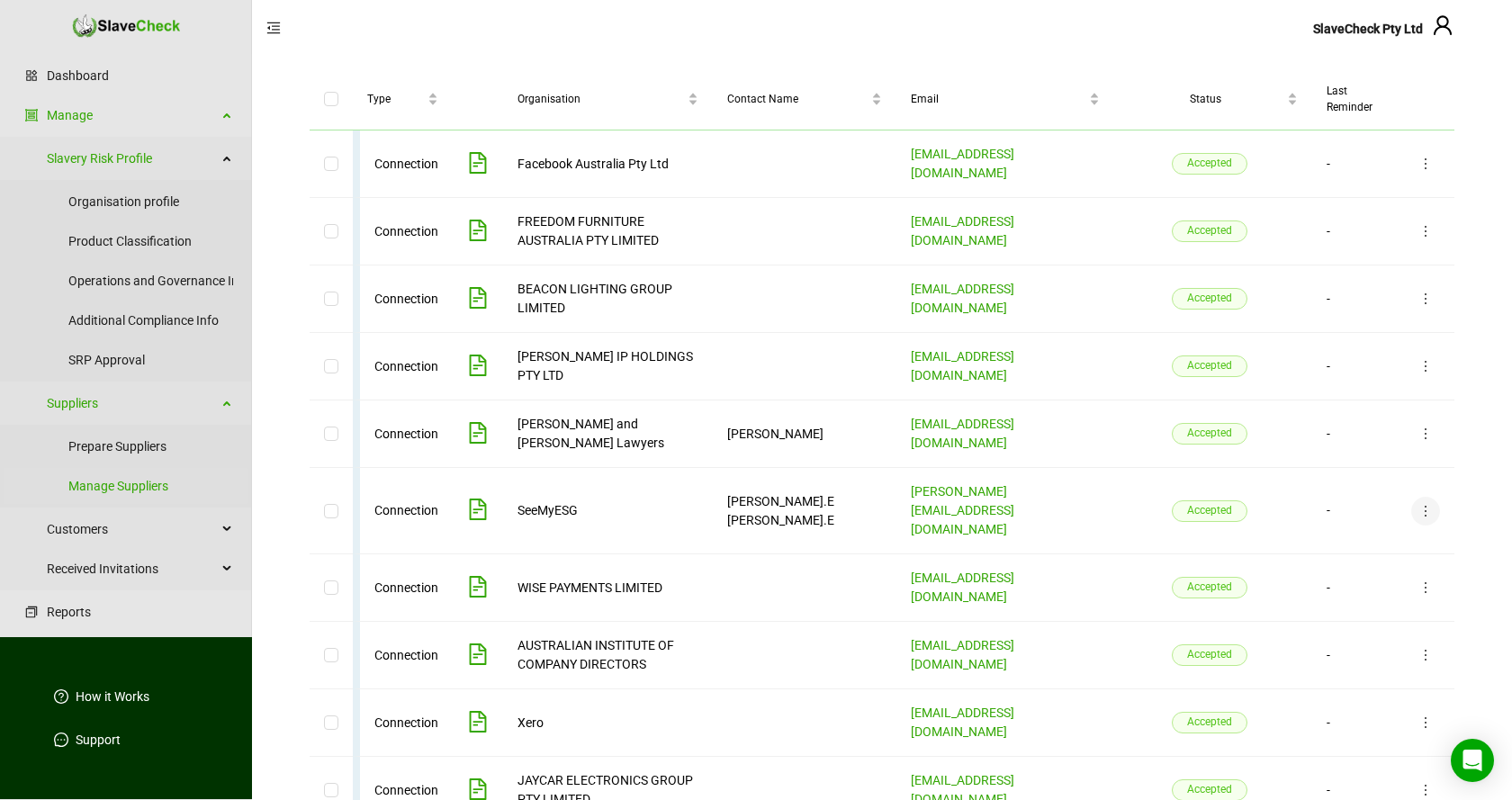
click at [1428, 504] on icon "more" at bounding box center [1426, 510] width 14 height 14
click at [1397, 499] on span "Disconnect" at bounding box center [1395, 496] width 62 height 20
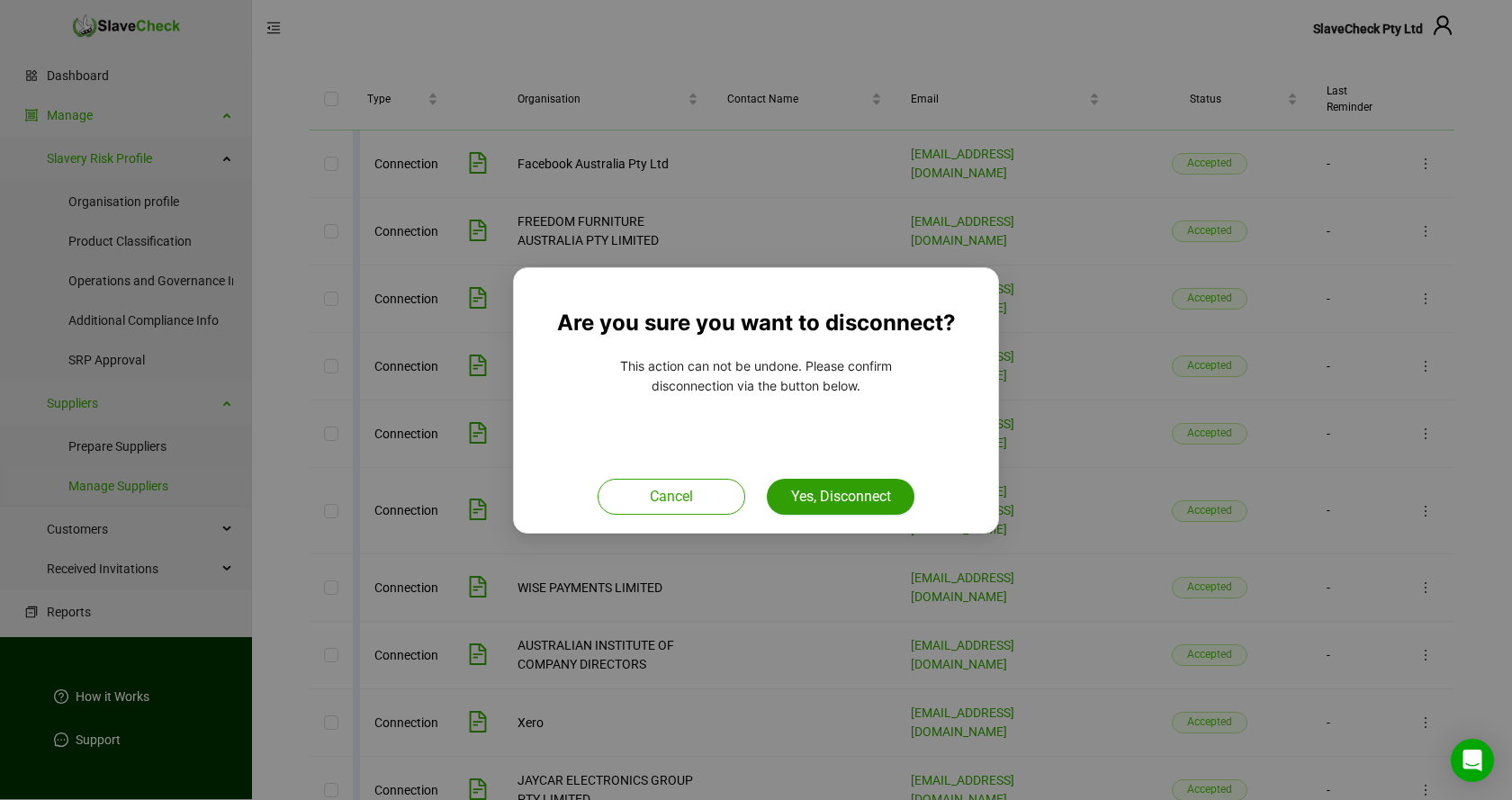
click at [843, 485] on button "Yes, Disconnect" at bounding box center [840, 496] width 148 height 36
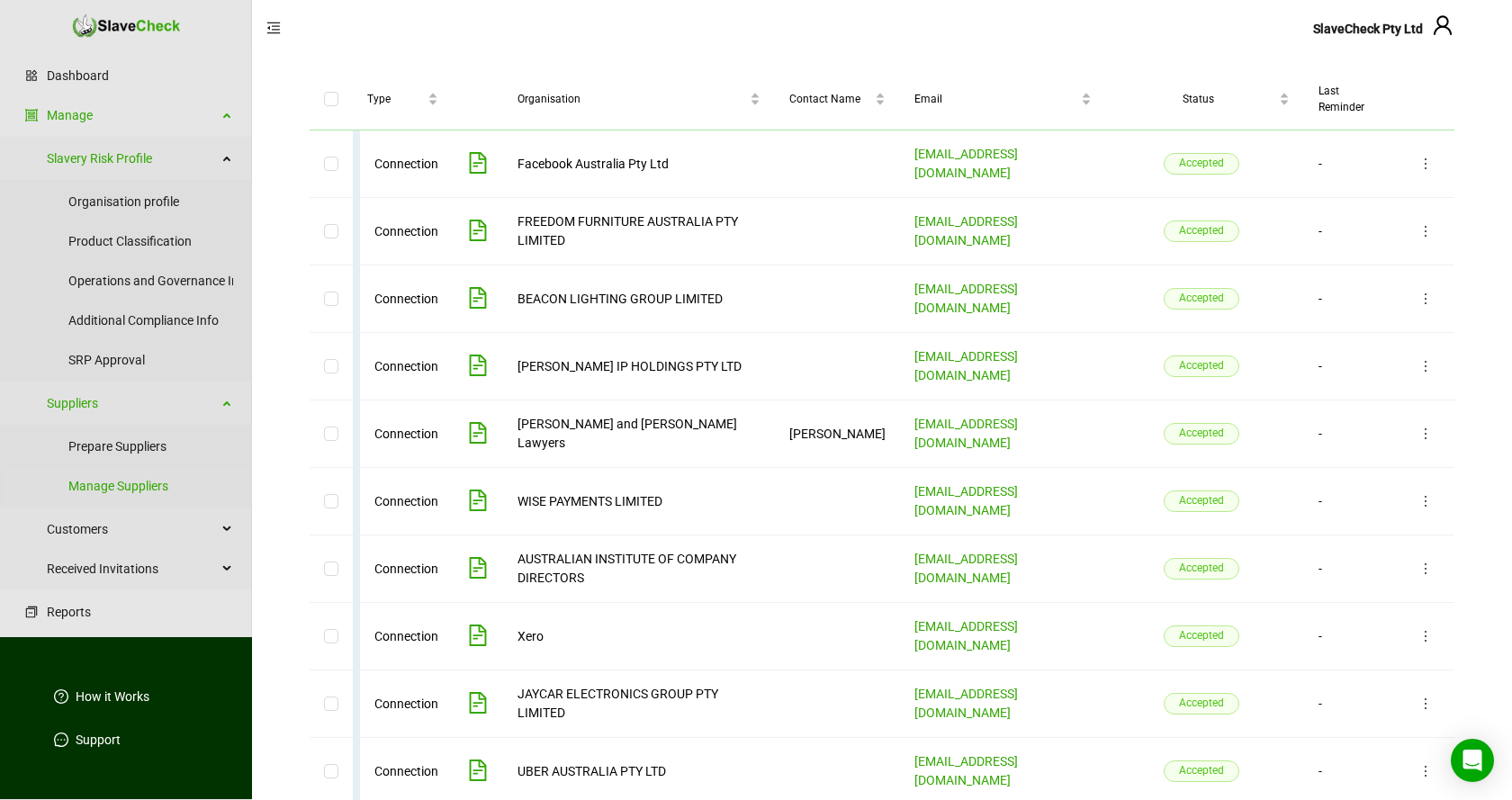
scroll to position [121, 0]
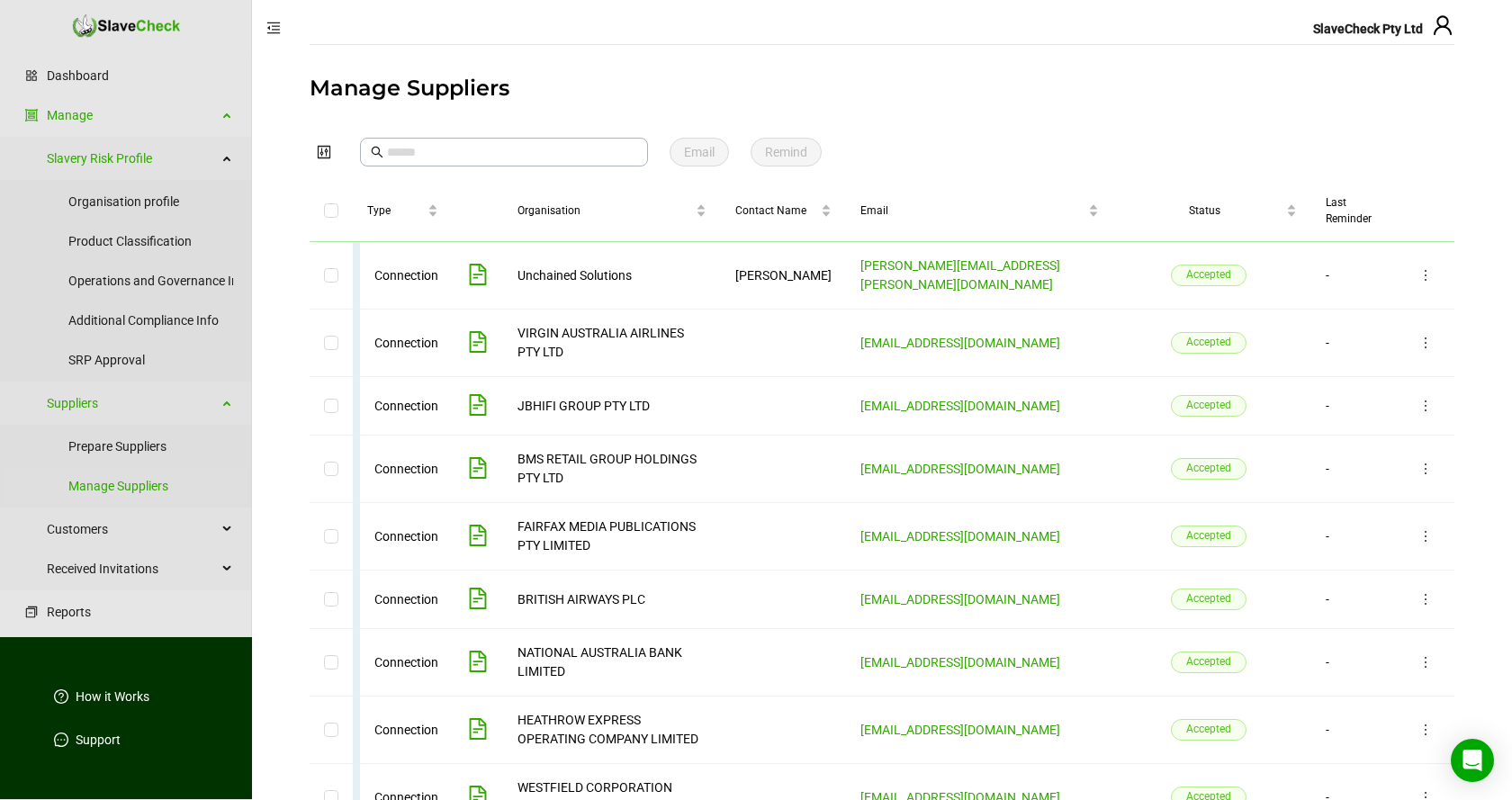
scroll to position [175, 0]
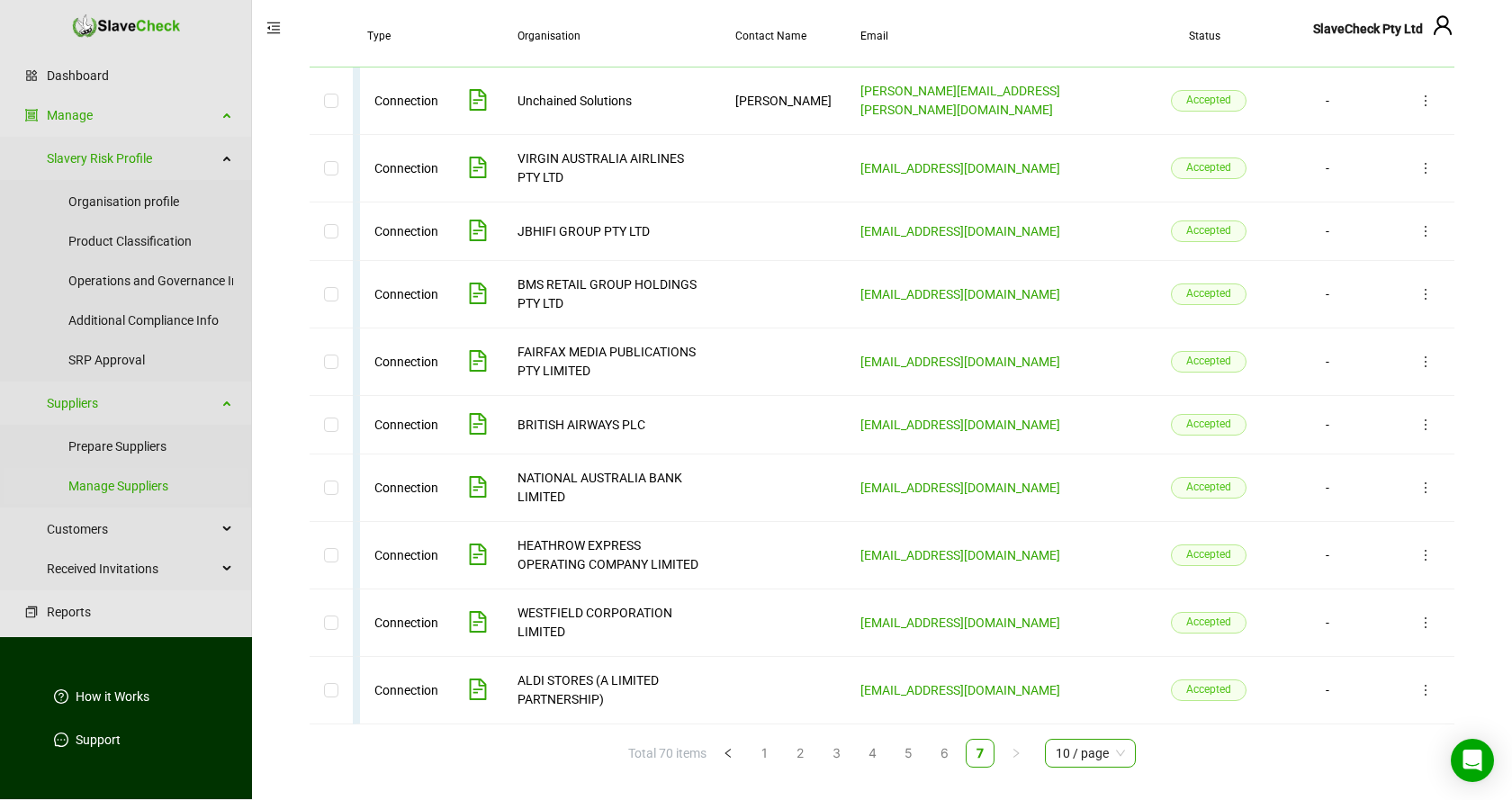
click at [1090, 754] on span "10 / page" at bounding box center [1090, 753] width 70 height 27
click at [1453, 519] on td at bounding box center [1426, 488] width 58 height 68
click at [872, 754] on link "4" at bounding box center [873, 753] width 19 height 20
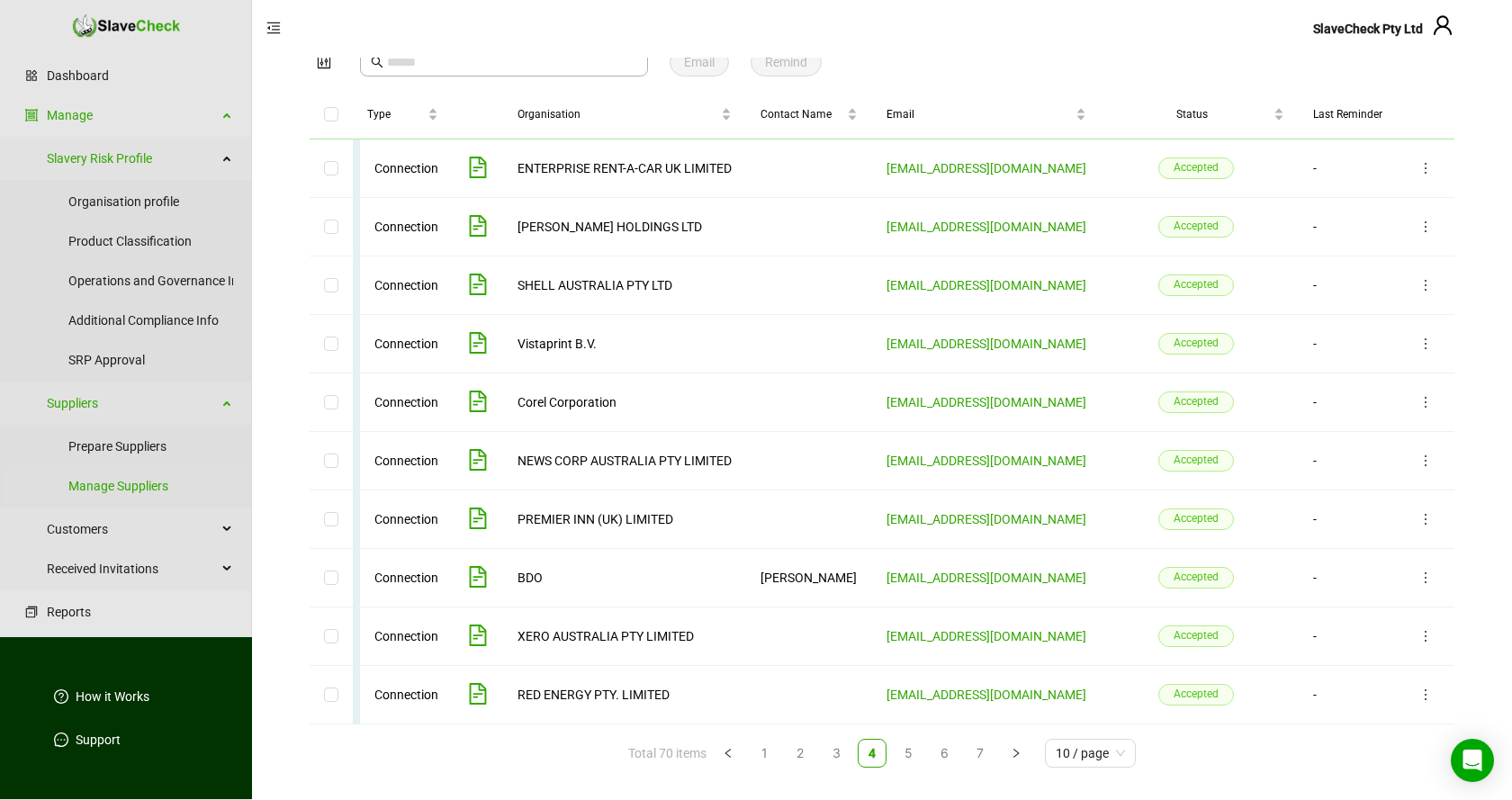
scroll to position [90, 0]
click at [1072, 758] on span "10 / page" at bounding box center [1090, 753] width 70 height 27
click at [1302, 581] on td "-" at bounding box center [1348, 578] width 99 height 59
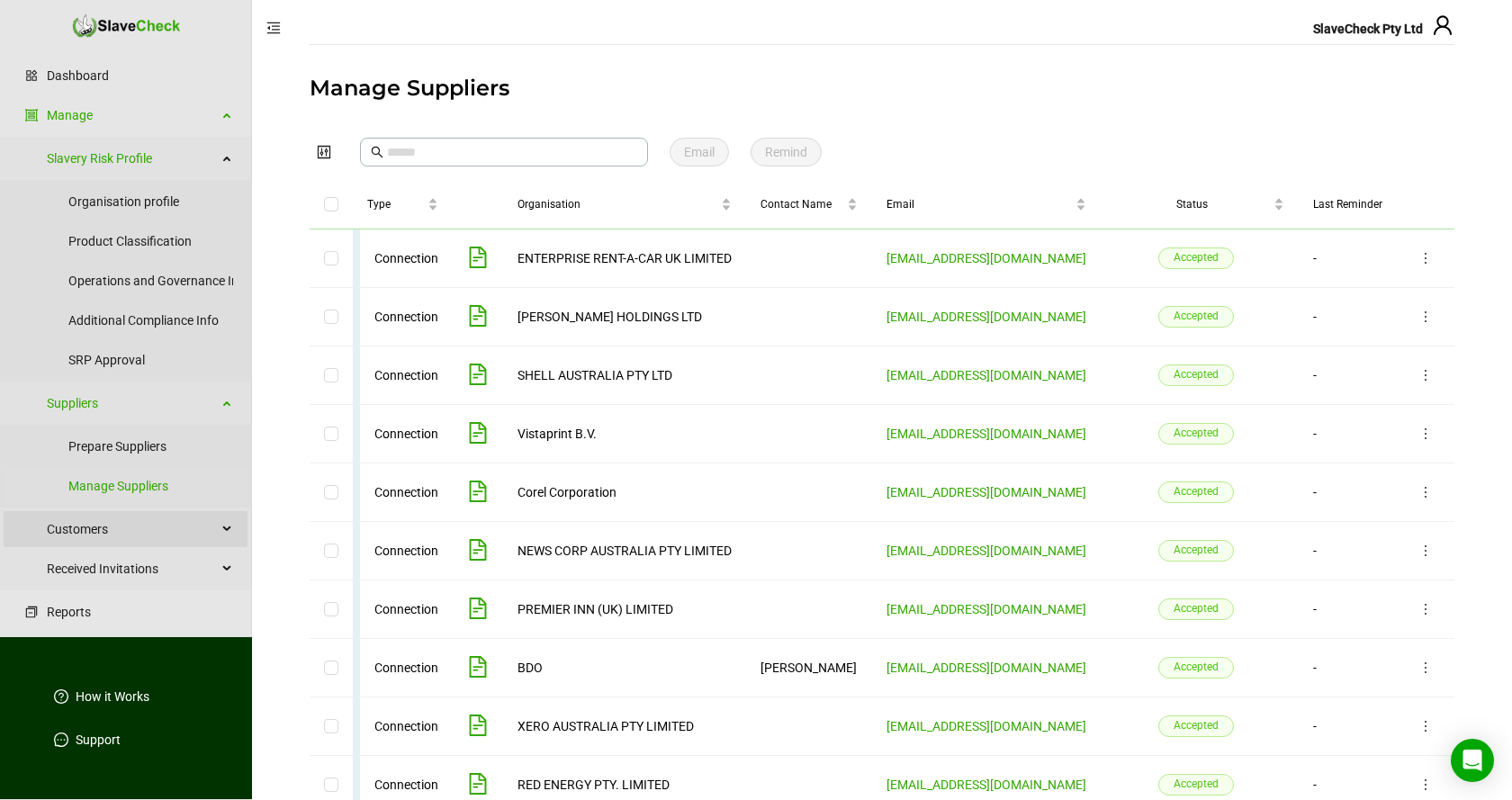
click at [230, 531] on div "Customers" at bounding box center [125, 529] width 244 height 36
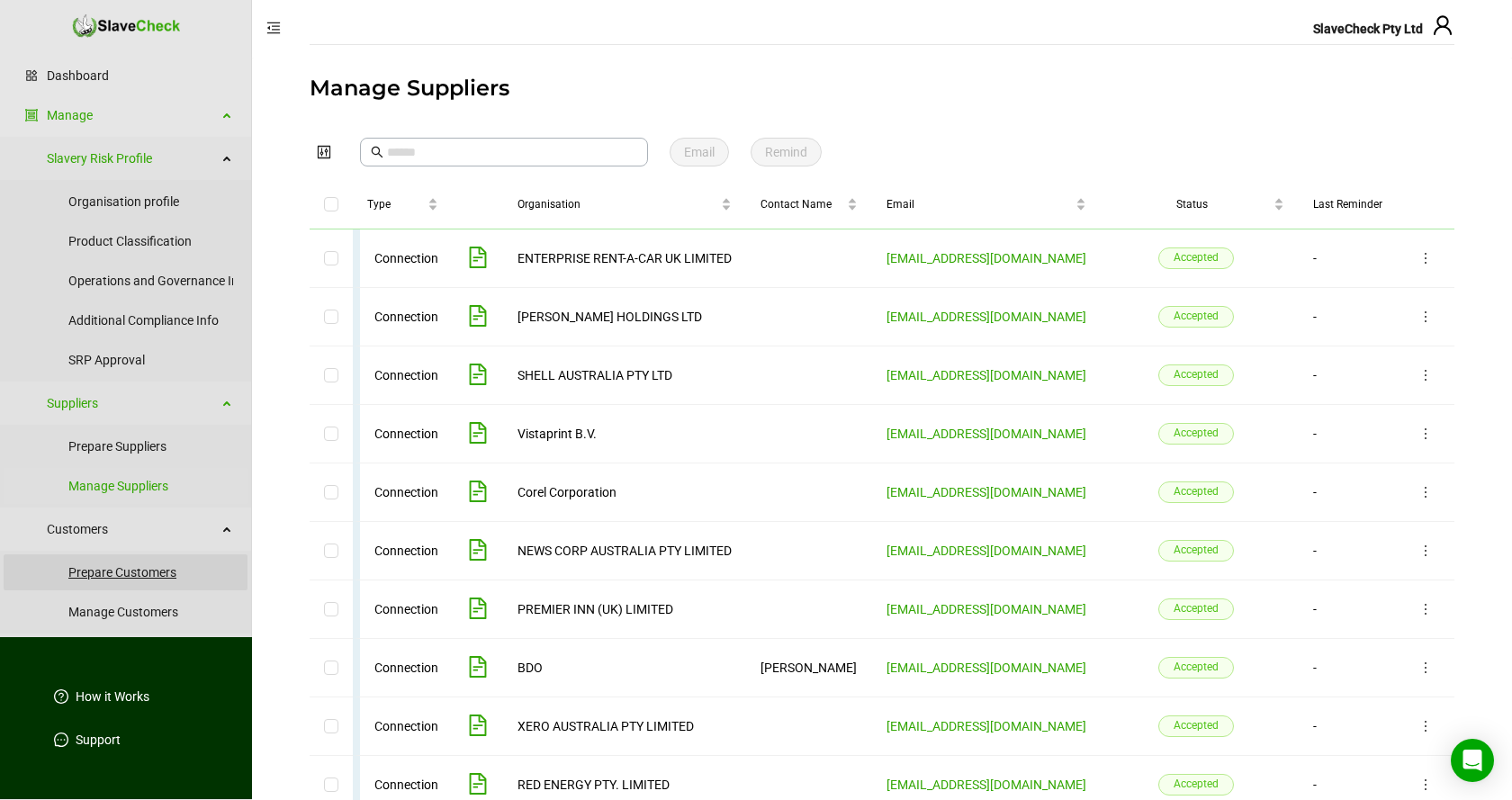
scroll to position [83, 0]
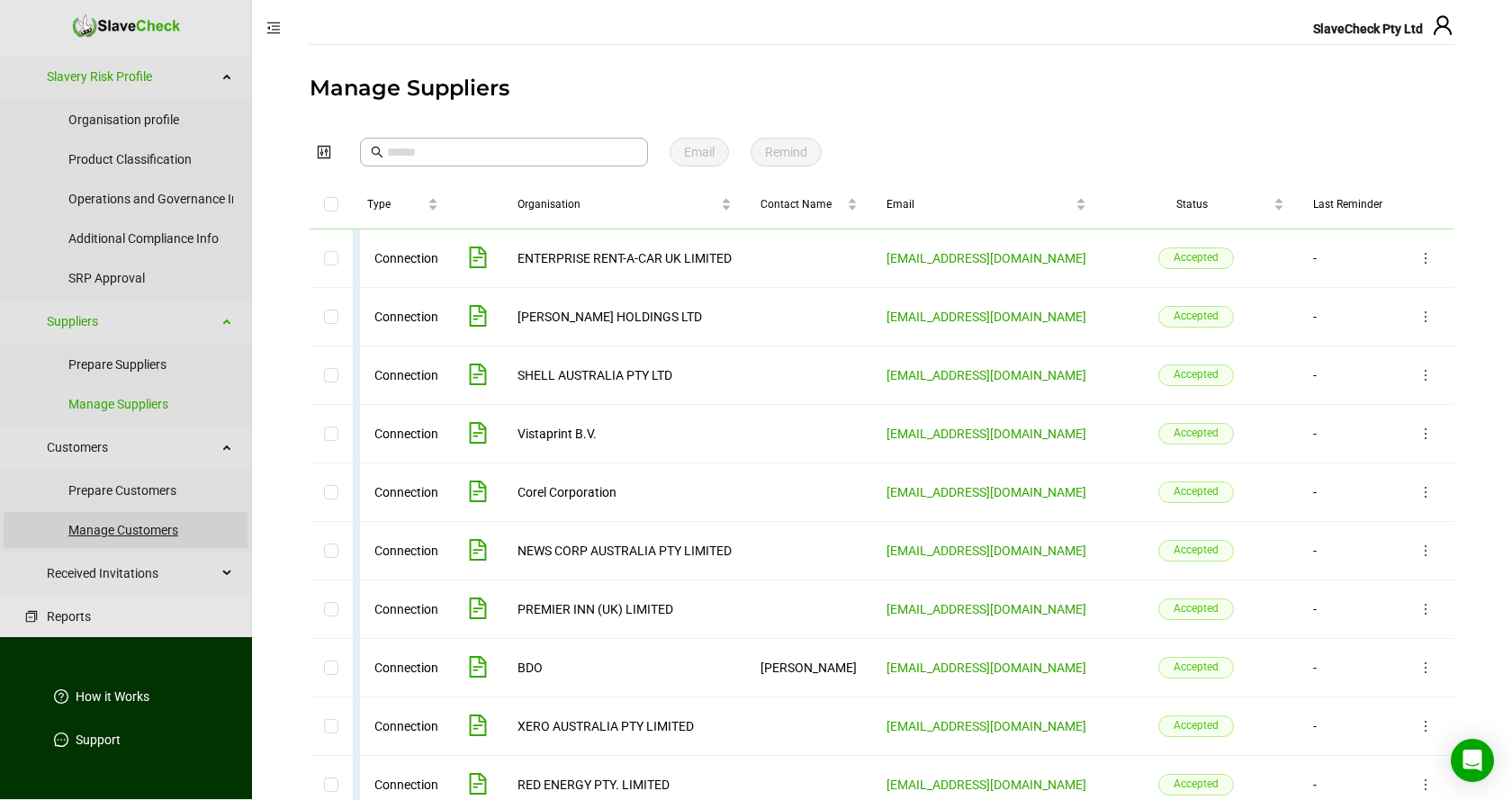
click at [146, 532] on link "Manage Customers" at bounding box center [151, 530] width 164 height 36
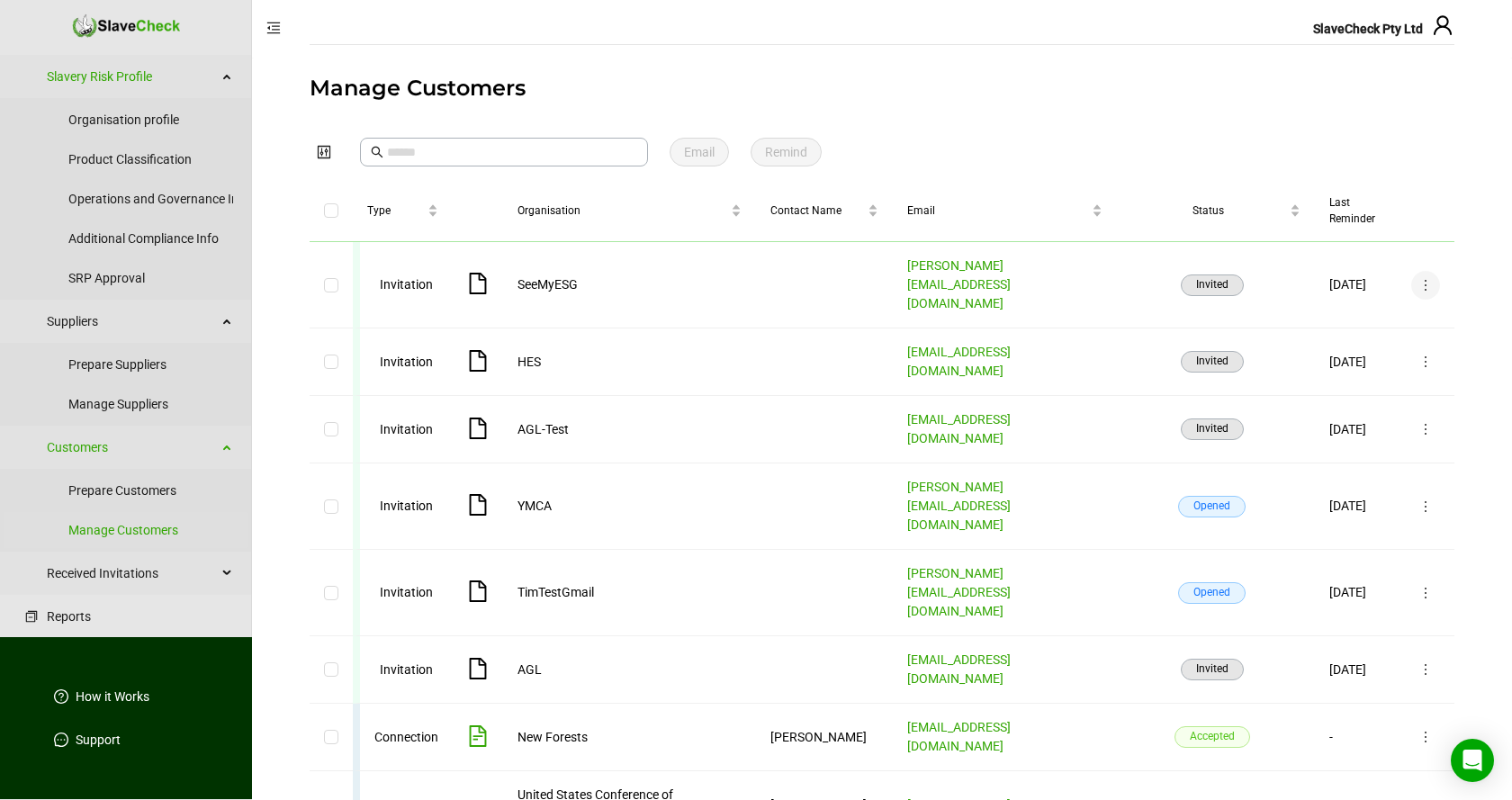
click at [1427, 278] on icon "more" at bounding box center [1426, 284] width 14 height 14
click at [1407, 332] on span "Delete" at bounding box center [1409, 335] width 34 height 20
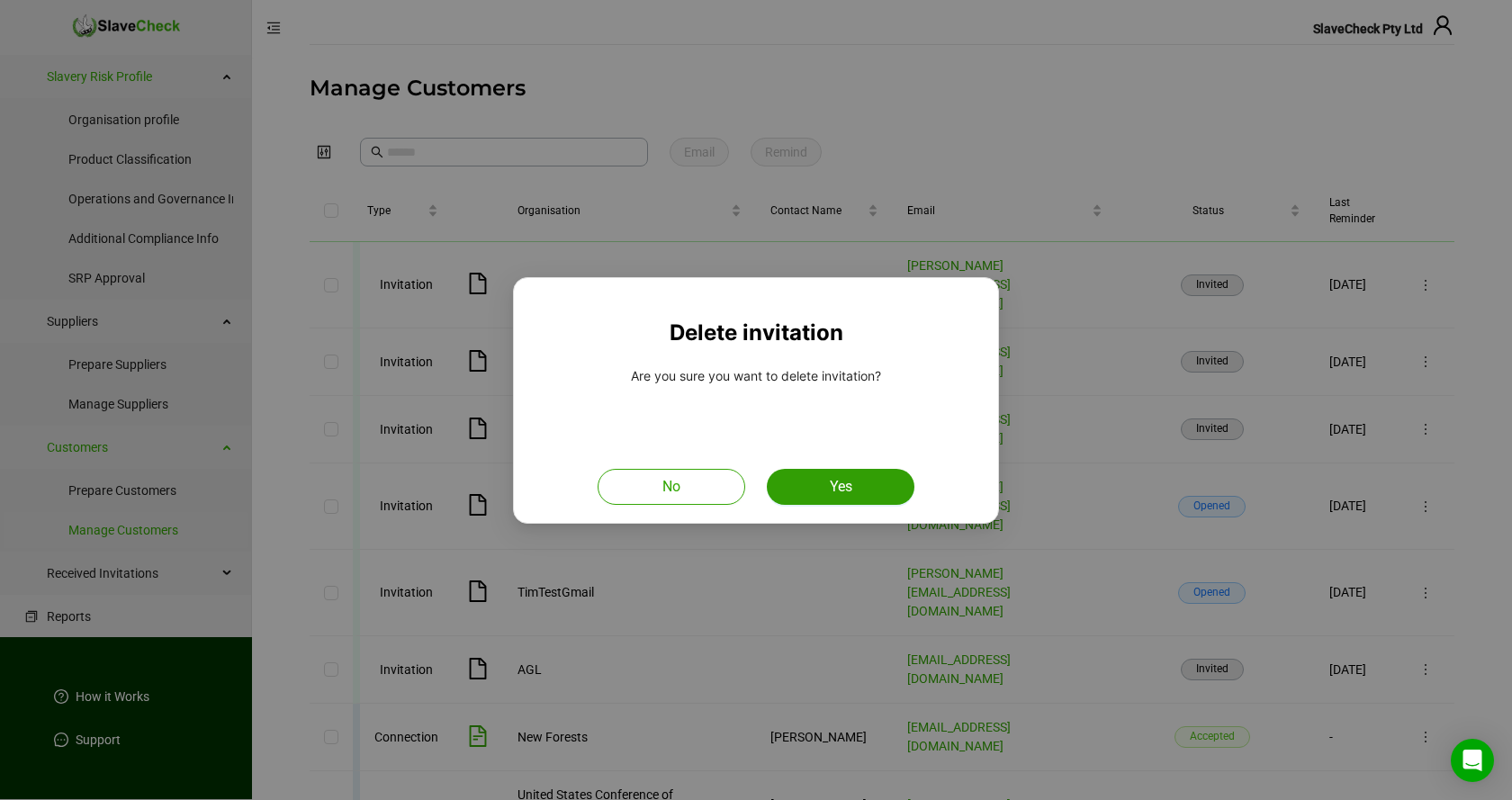
click at [840, 490] on span "Yes" at bounding box center [841, 486] width 22 height 21
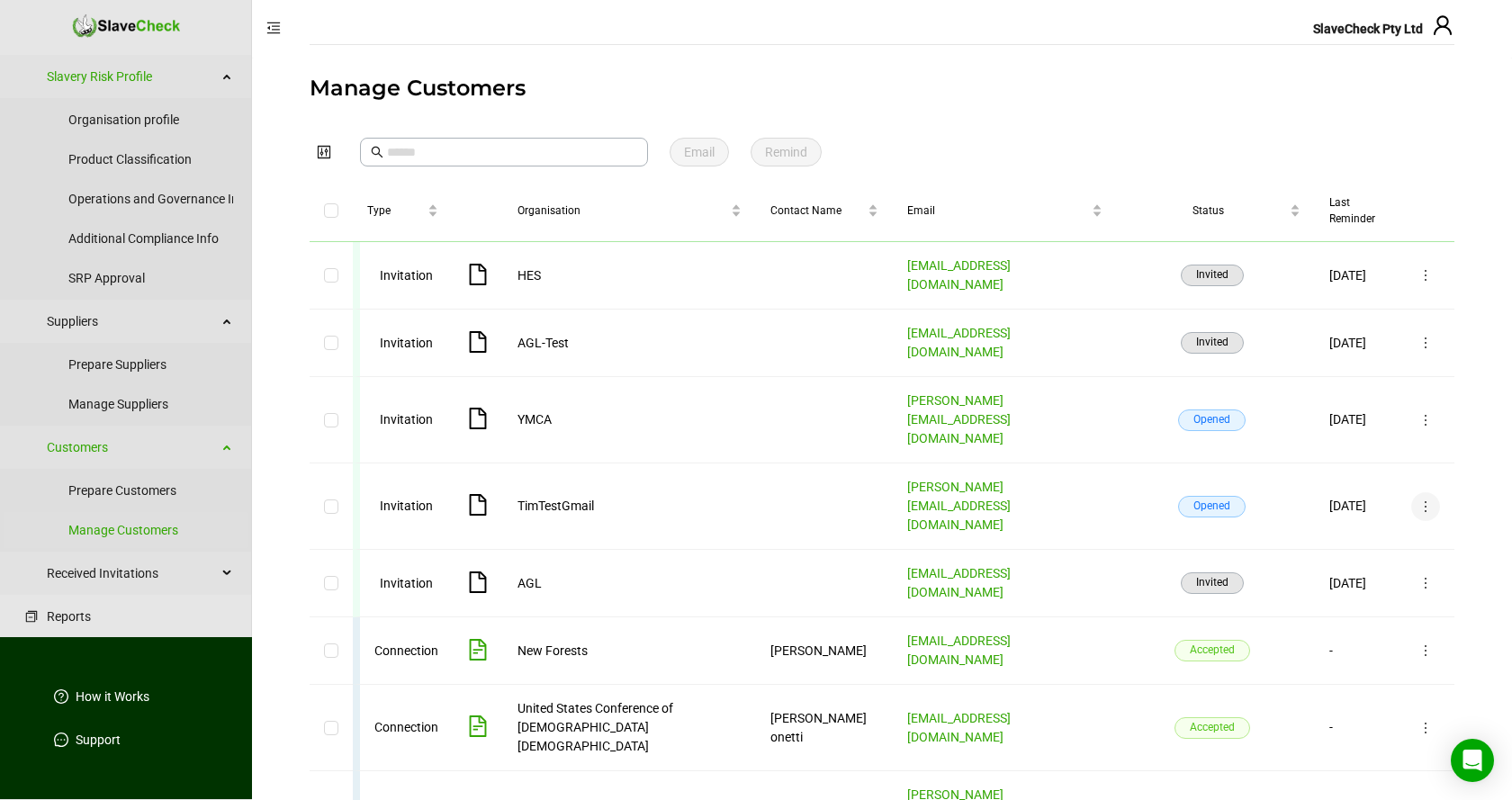
click at [1427, 500] on icon "more" at bounding box center [1426, 506] width 14 height 14
click at [1402, 510] on span "Delete" at bounding box center [1409, 511] width 34 height 20
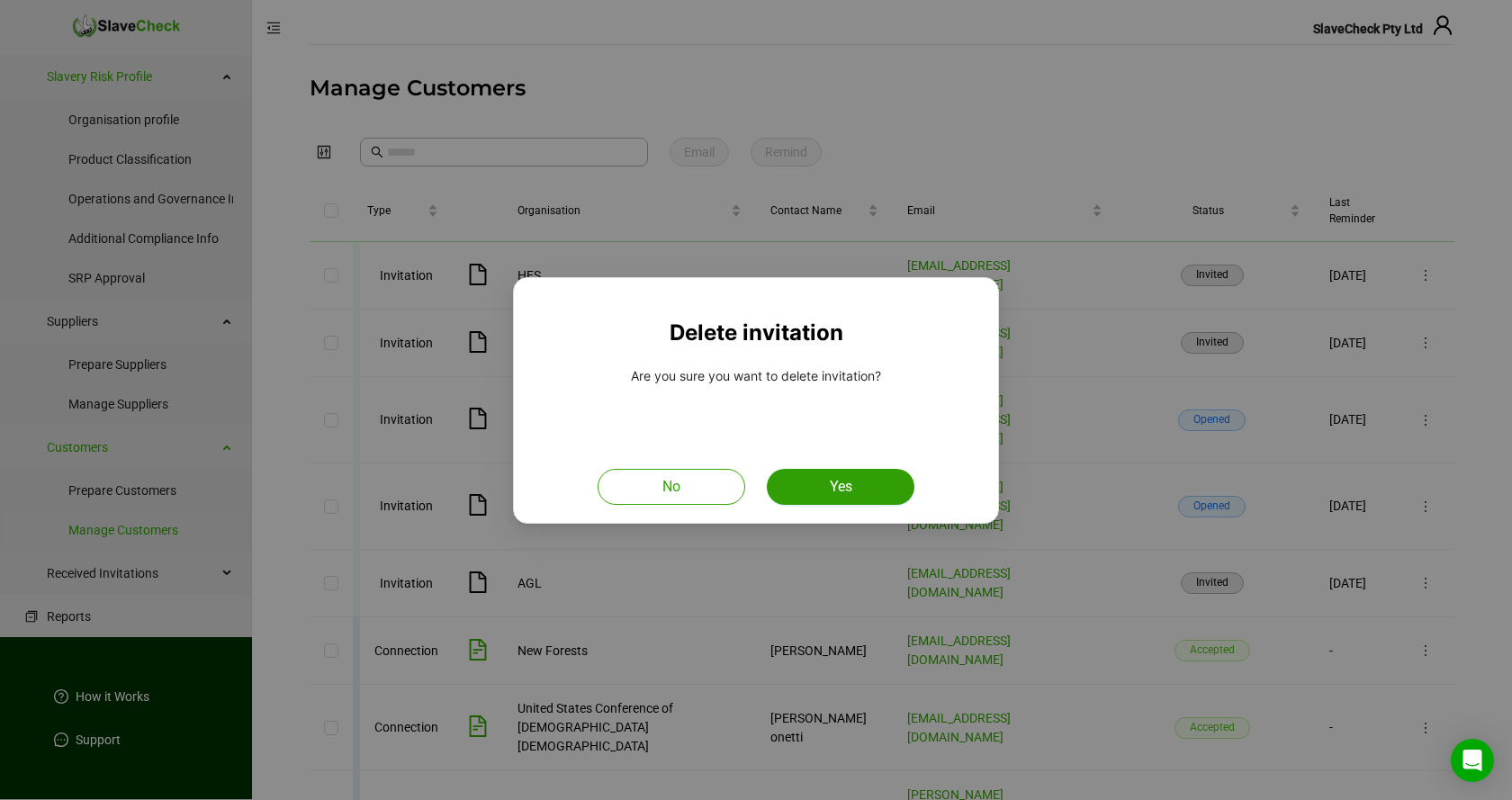
click at [844, 485] on span "Yes" at bounding box center [841, 486] width 22 height 21
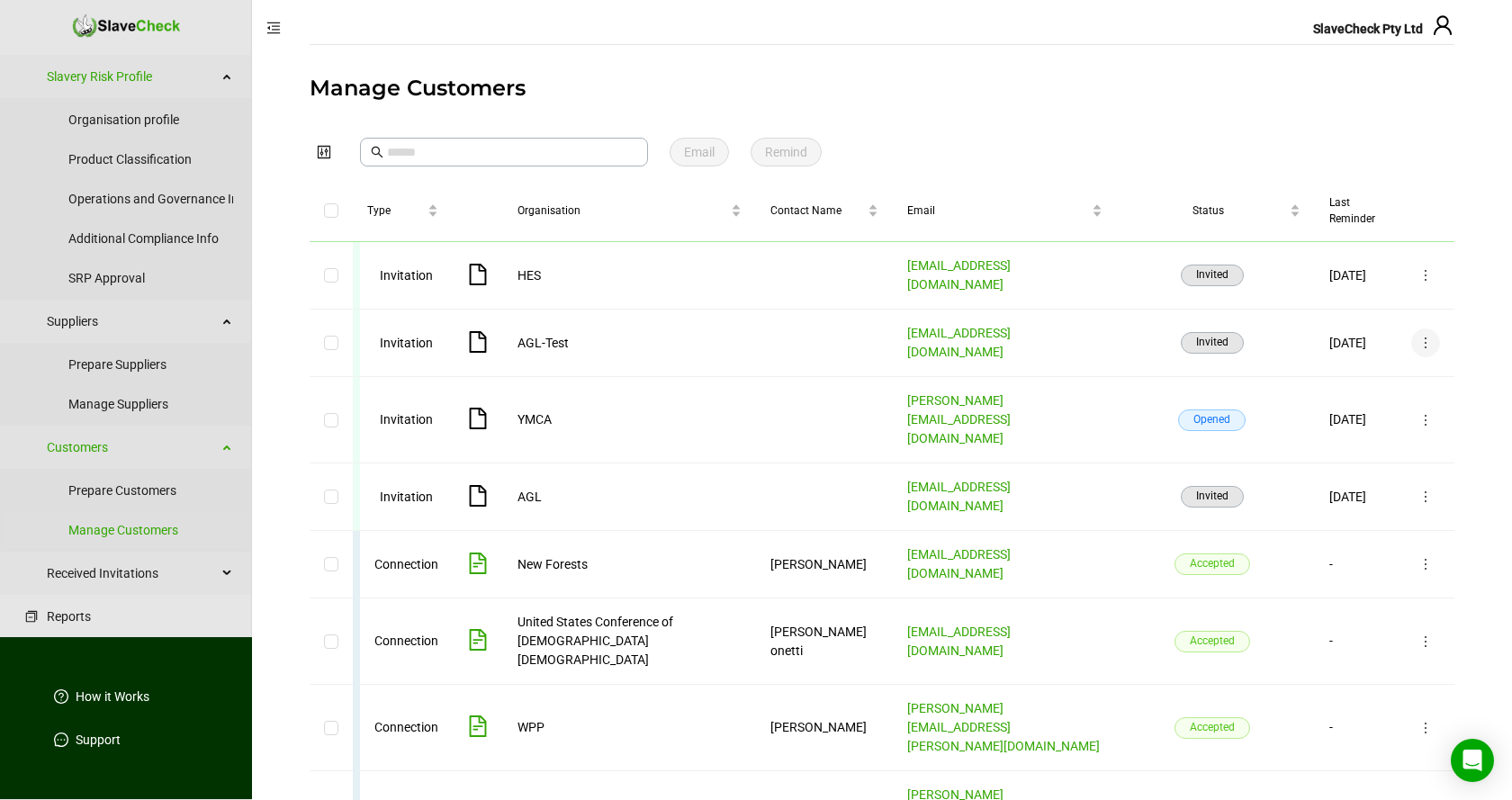
click at [1424, 335] on icon "more" at bounding box center [1426, 342] width 14 height 14
click at [1404, 393] on span "Delete" at bounding box center [1409, 394] width 34 height 20
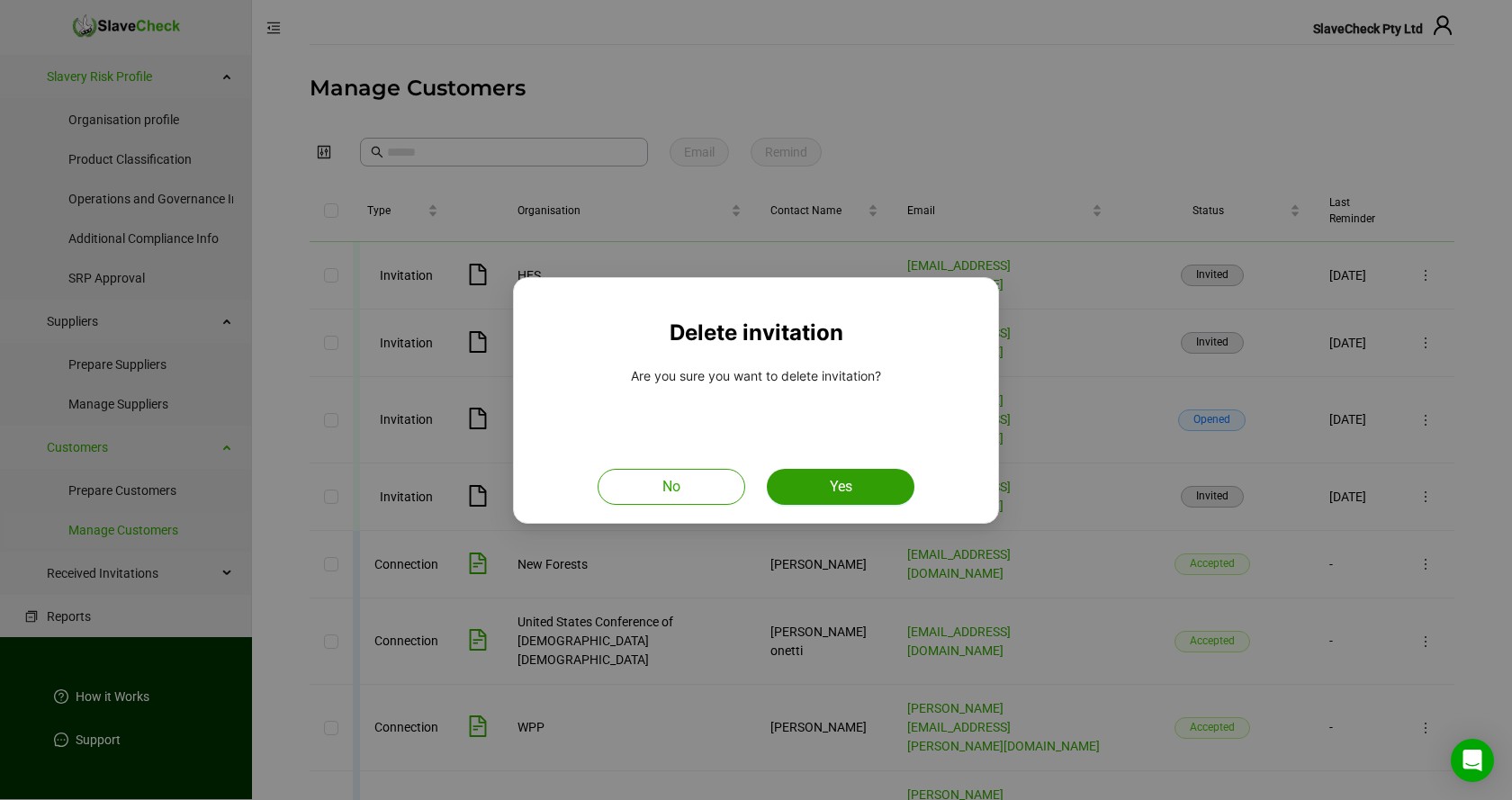
click at [862, 478] on button "Yes" at bounding box center [840, 487] width 148 height 36
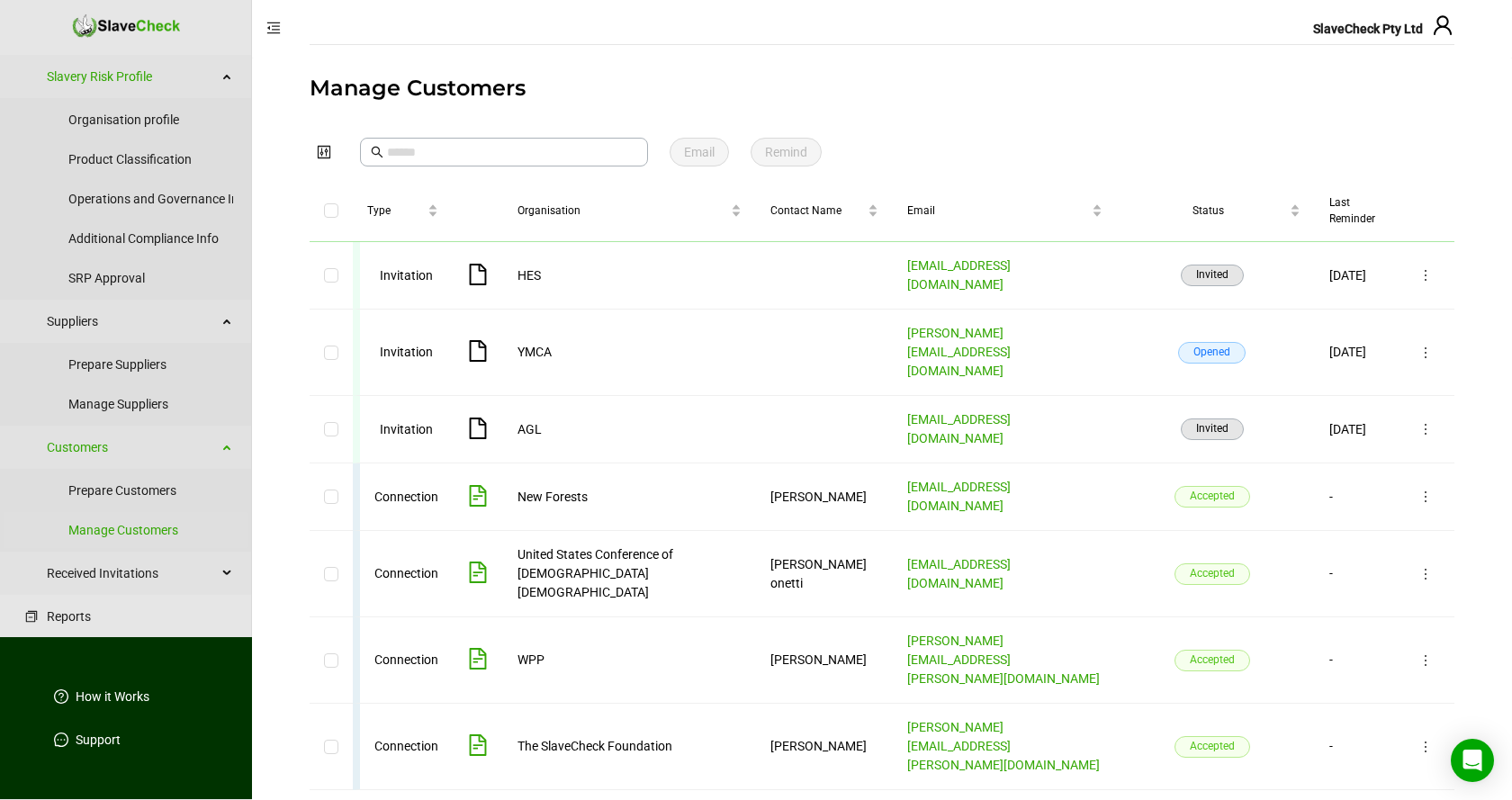
click at [477, 734] on icon "file-text" at bounding box center [478, 744] width 21 height 21
click at [480, 734] on icon "file-text" at bounding box center [479, 744] width 17 height 21
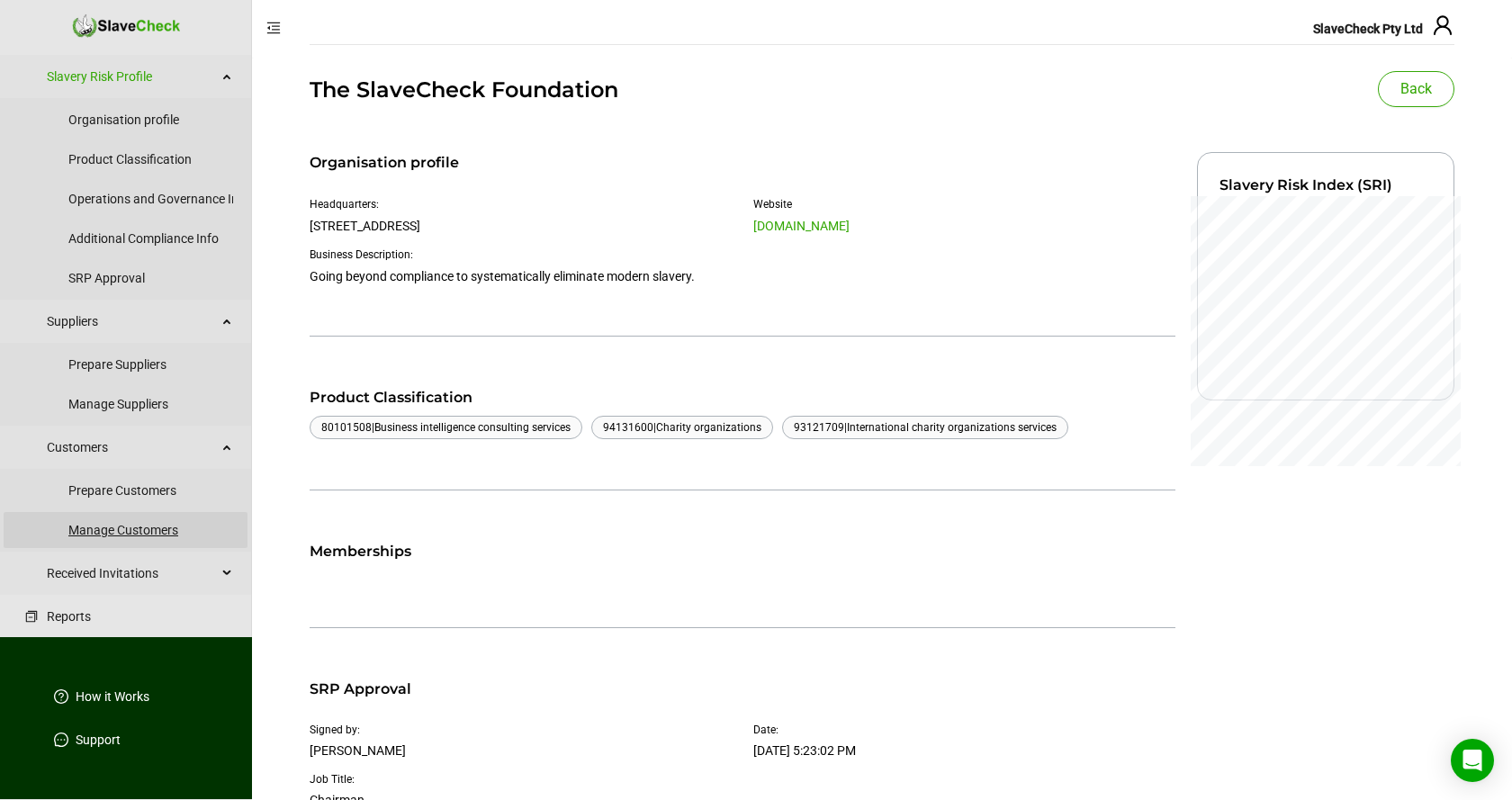
click at [149, 530] on link "Manage Customers" at bounding box center [151, 530] width 164 height 36
